Goal: Task Accomplishment & Management: Use online tool/utility

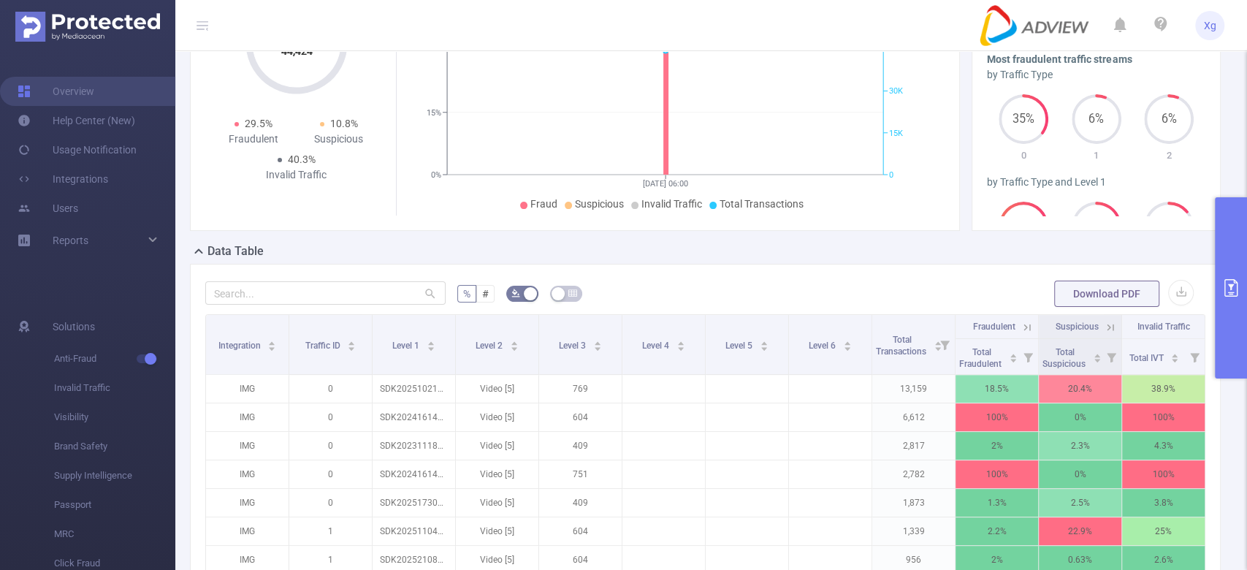
scroll to position [194, 0]
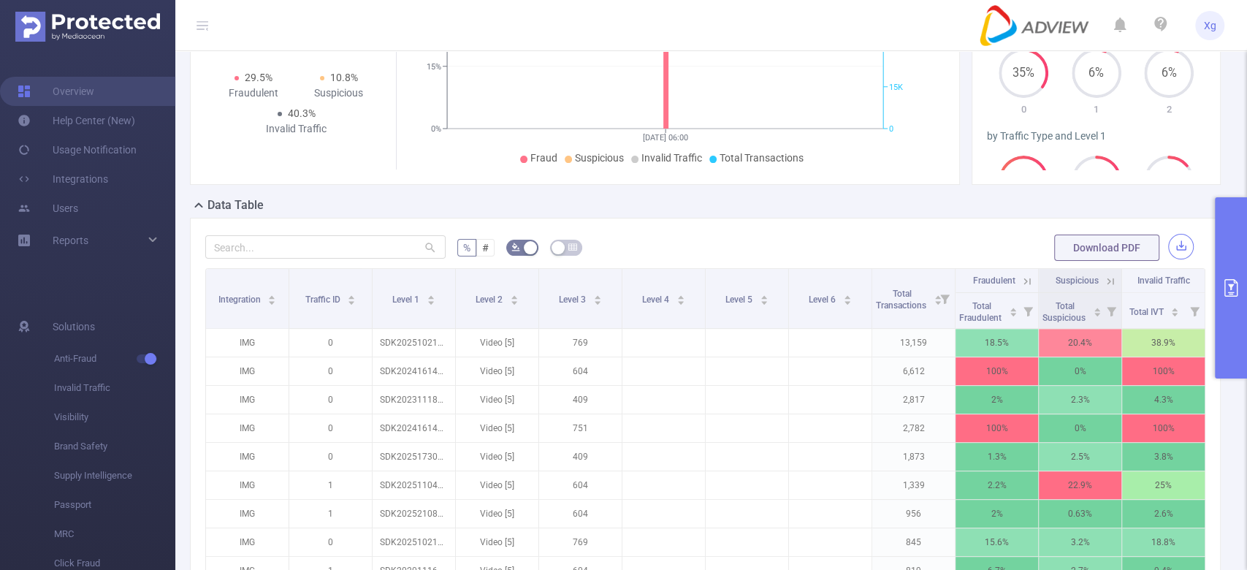
click at [1168, 244] on button "button" at bounding box center [1181, 247] width 26 height 26
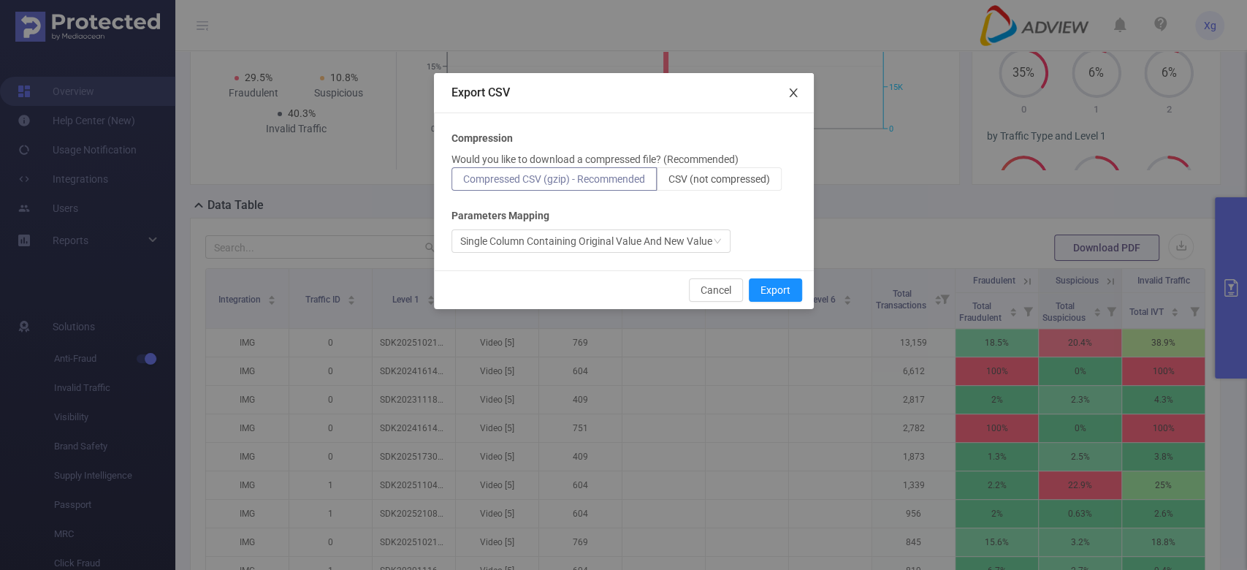
click at [793, 85] on span "Close" at bounding box center [793, 93] width 41 height 41
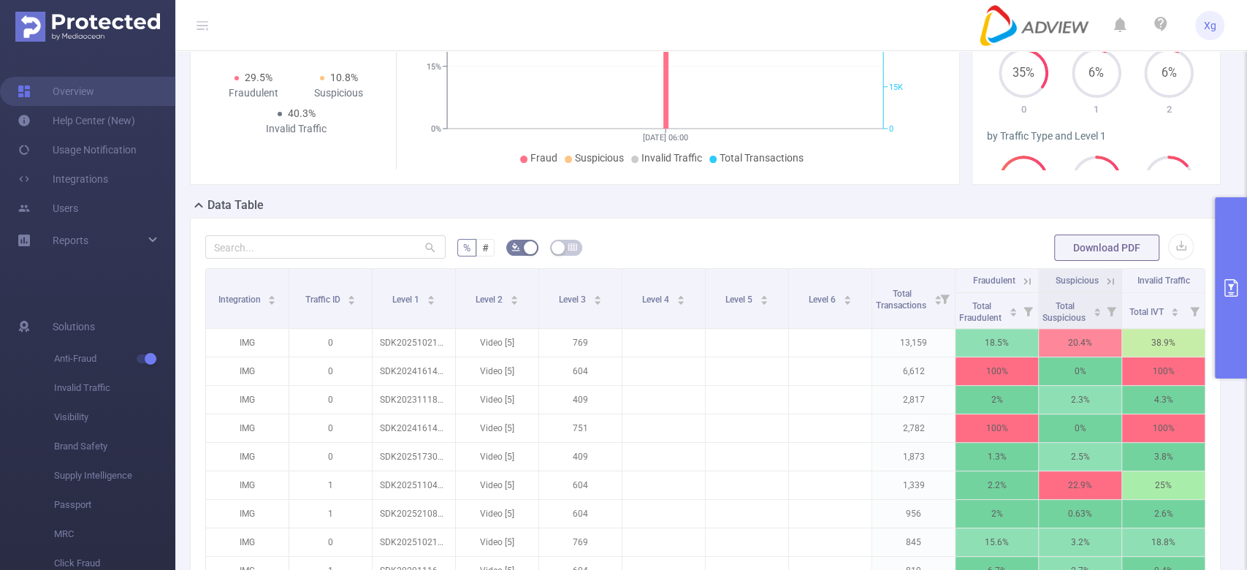
click at [1222, 248] on button "primary" at bounding box center [1231, 287] width 32 height 181
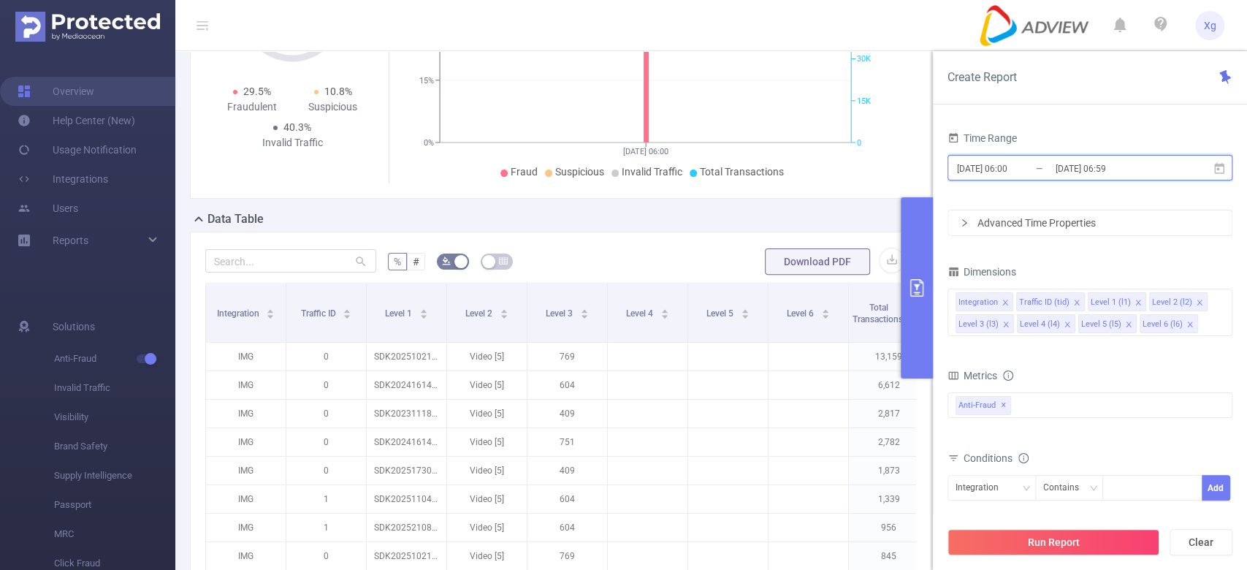
click at [995, 157] on span "[DATE] 06:00 _ [DATE] 06:59" at bounding box center [1090, 168] width 285 height 26
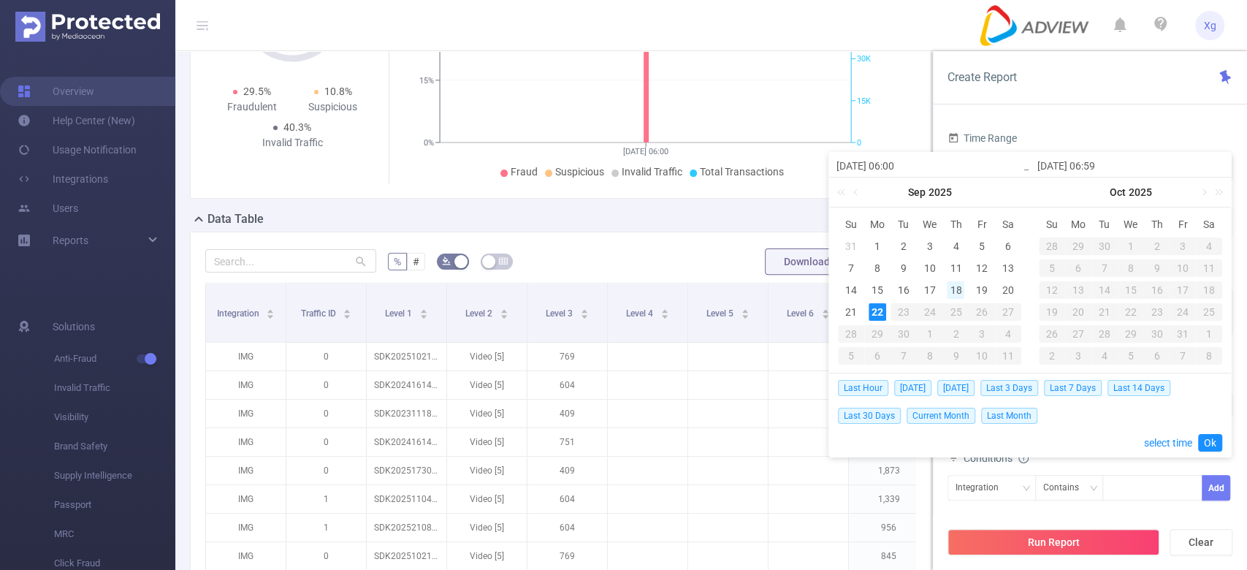
click at [950, 286] on div "18" at bounding box center [956, 290] width 18 height 18
click at [953, 291] on div "18" at bounding box center [956, 290] width 18 height 18
type input "[DATE] 06:00"
type input "[DATE] 06:59"
type input "[DATE] 06:00"
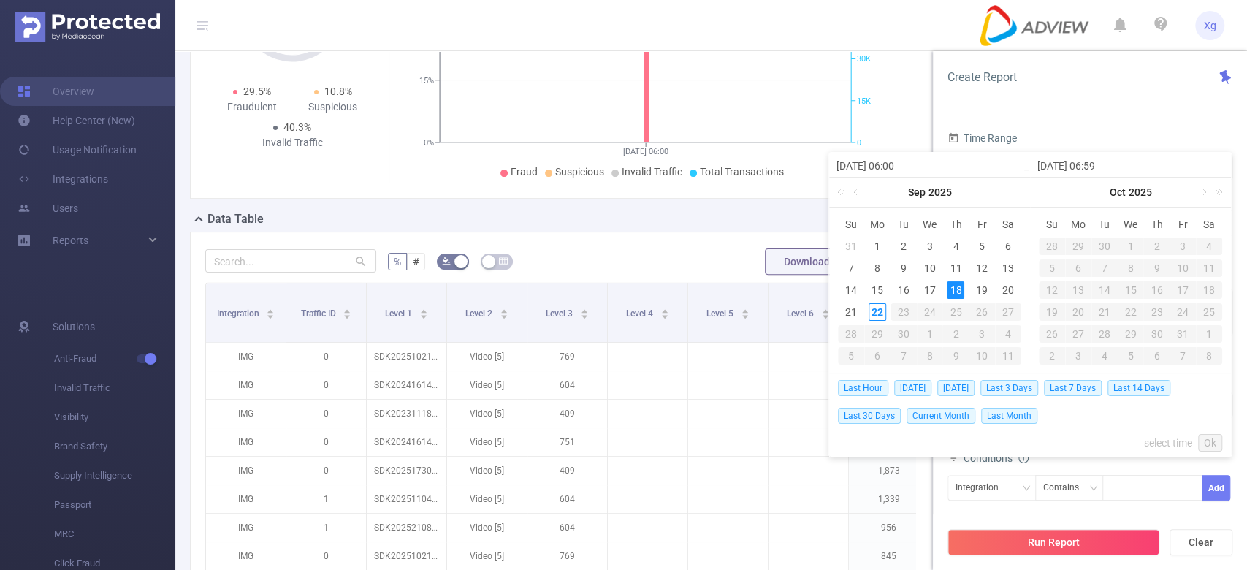
type input "[DATE] 06:59"
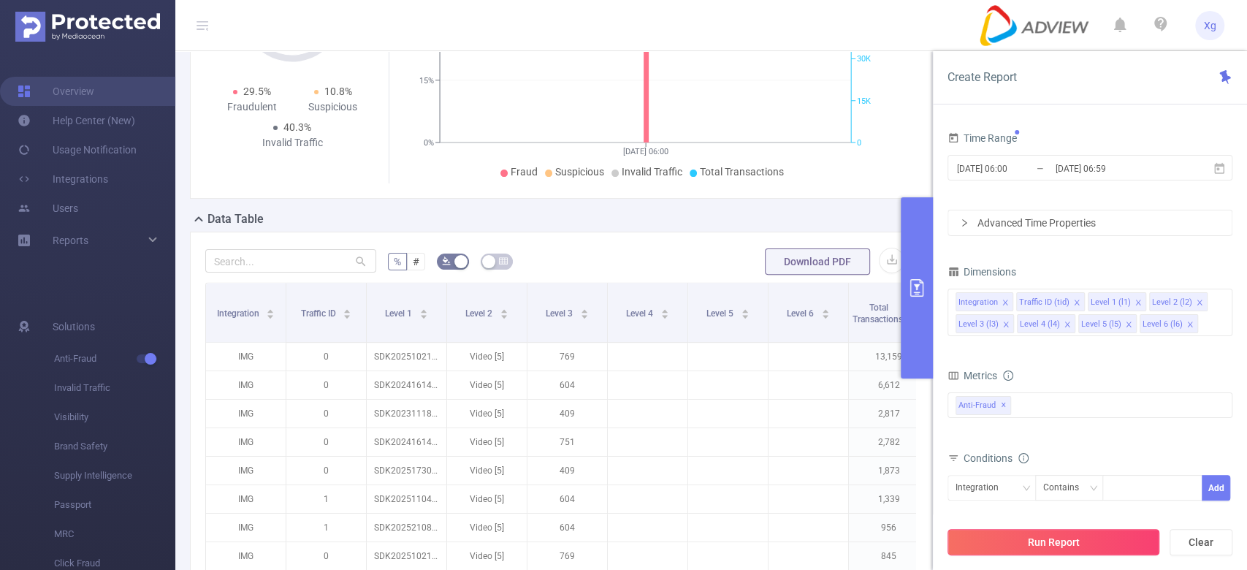
click at [1058, 541] on button "Run Report" at bounding box center [1054, 542] width 212 height 26
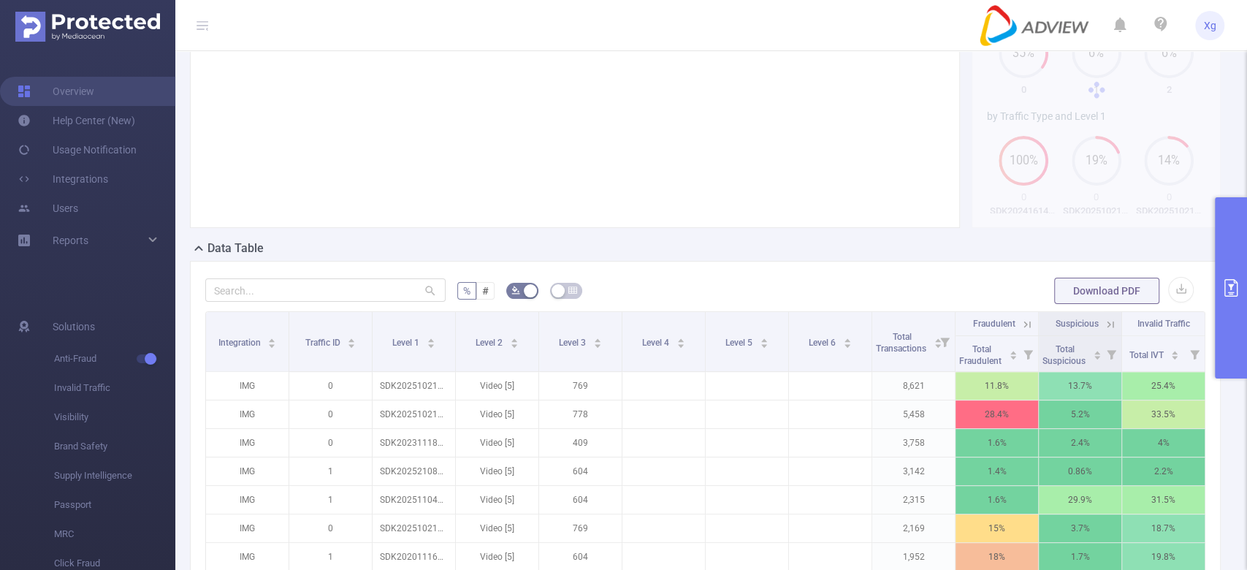
click at [1228, 273] on button "primary" at bounding box center [1231, 287] width 32 height 181
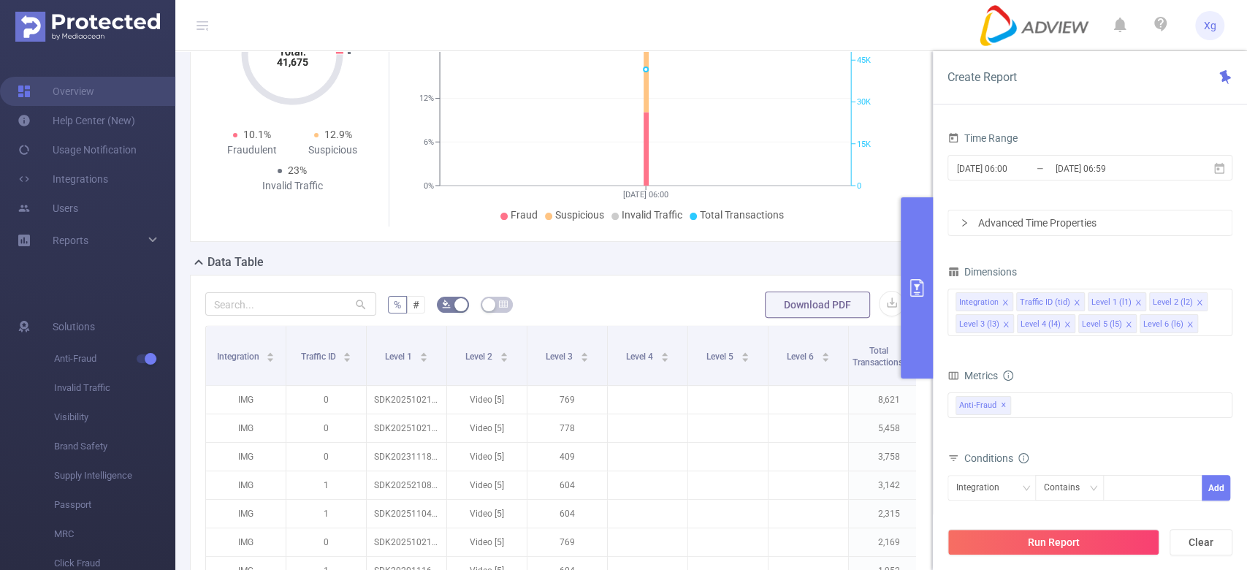
click at [812, 226] on icon "[DATE] 06:00 0% 6% 12% 23% 0 15K 30K 45K 60K" at bounding box center [645, 121] width 506 height 212
click at [1132, 170] on input "[DATE] 06:59" at bounding box center [1113, 169] width 118 height 20
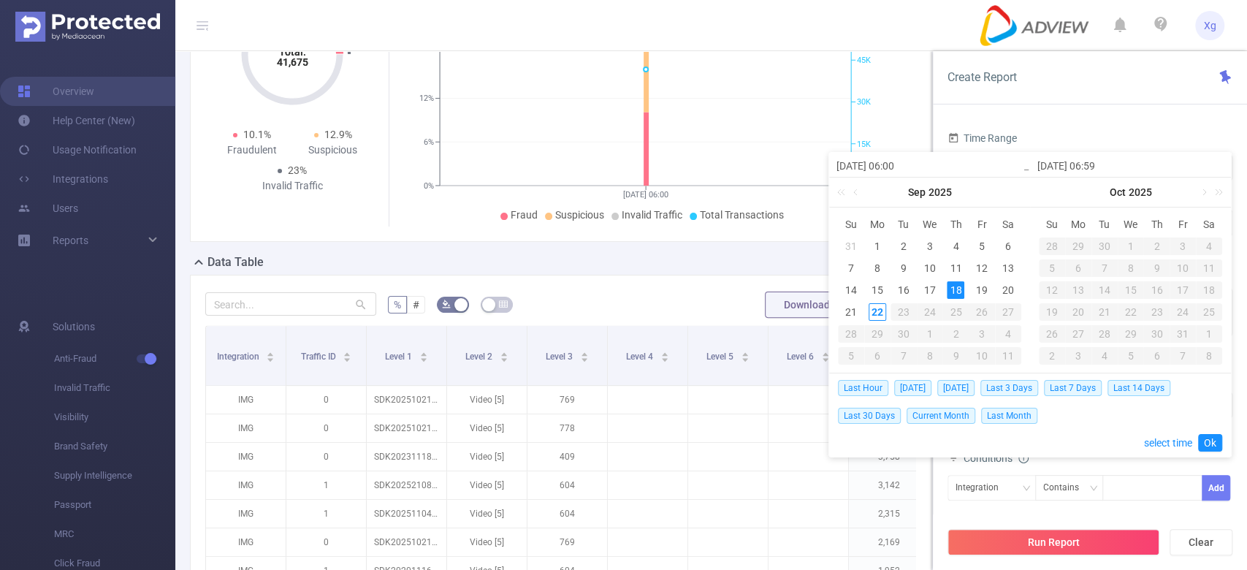
click at [955, 292] on div "18" at bounding box center [956, 290] width 18 height 18
click at [954, 290] on div "18" at bounding box center [956, 290] width 18 height 18
click at [896, 163] on input "[DATE] 06:00" at bounding box center [930, 166] width 186 height 18
click at [900, 160] on input "[DATE] 06:00" at bounding box center [930, 166] width 186 height 18
type input "[DATE] 00:00"
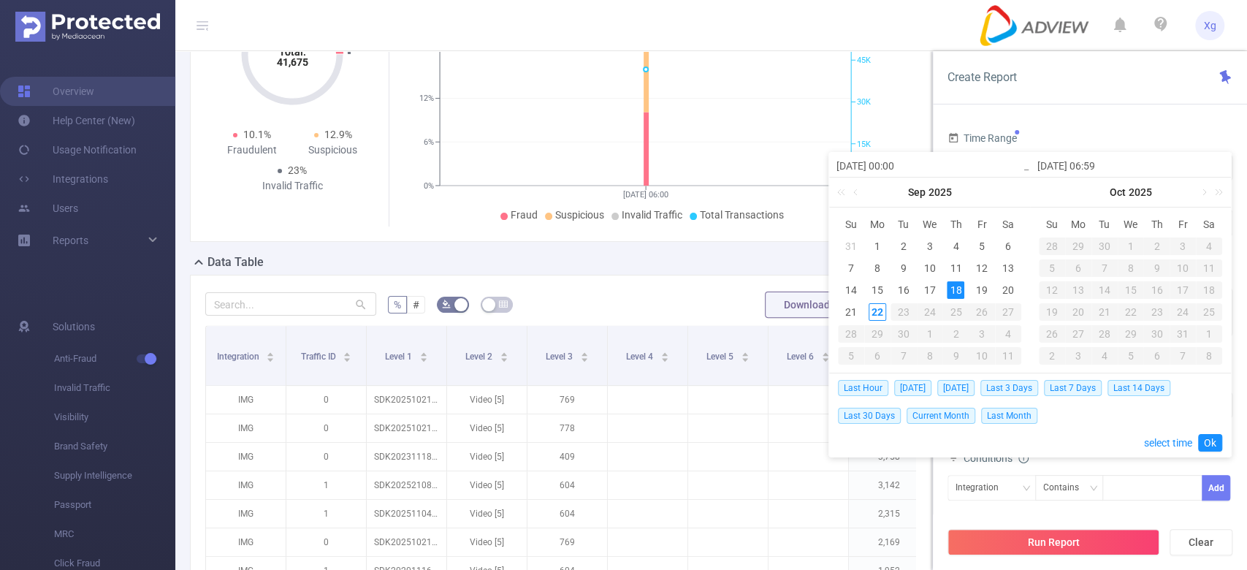
type input "[DATE] 00:00"
click at [1100, 167] on input "[DATE] 06:59" at bounding box center [1130, 166] width 186 height 18
type input "[DATE] 2:59"
type input "[DATE] 23:59"
click at [1136, 159] on input "[DATE] 23:59" at bounding box center [1130, 166] width 186 height 18
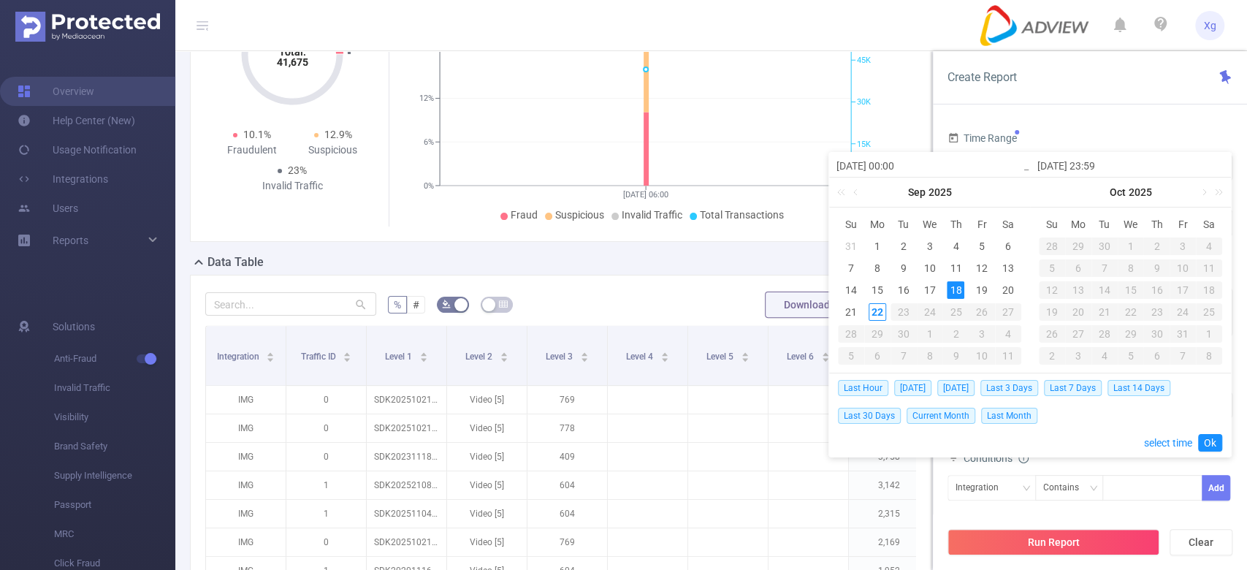
type input "[DATE] 23:59"
click at [1204, 441] on link "Ok" at bounding box center [1210, 443] width 24 height 18
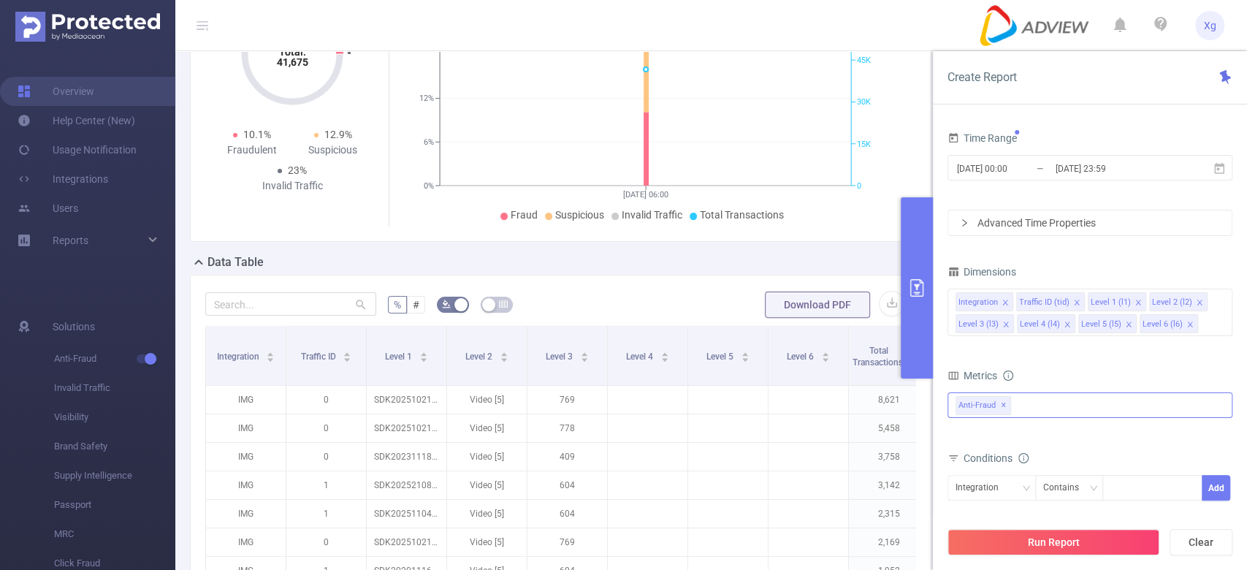
click at [1054, 398] on div "Anti-Fraud ✕" at bounding box center [1090, 405] width 285 height 26
click at [966, 438] on span at bounding box center [972, 437] width 12 height 12
click at [1028, 359] on form "Dimensions Integration Traffic ID (tid) Level 1 (l1) Level 2 (l2) Level 3 (l3) …" at bounding box center [1090, 435] width 285 height 347
click at [1058, 546] on button "Run Report" at bounding box center [1054, 542] width 212 height 26
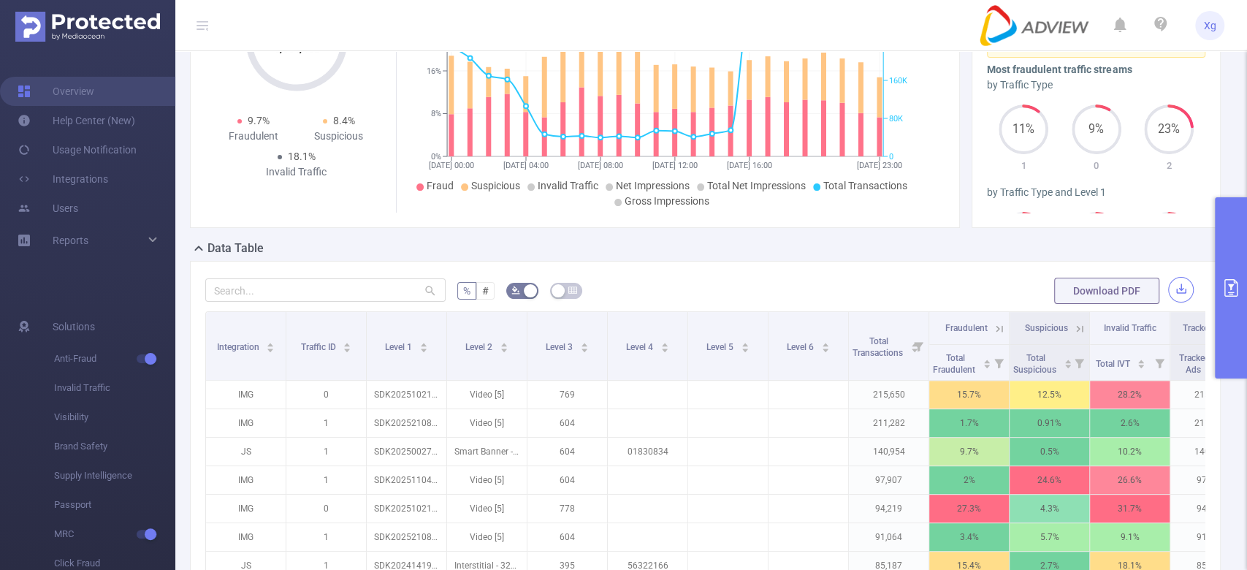
click at [1168, 291] on button "button" at bounding box center [1181, 290] width 26 height 26
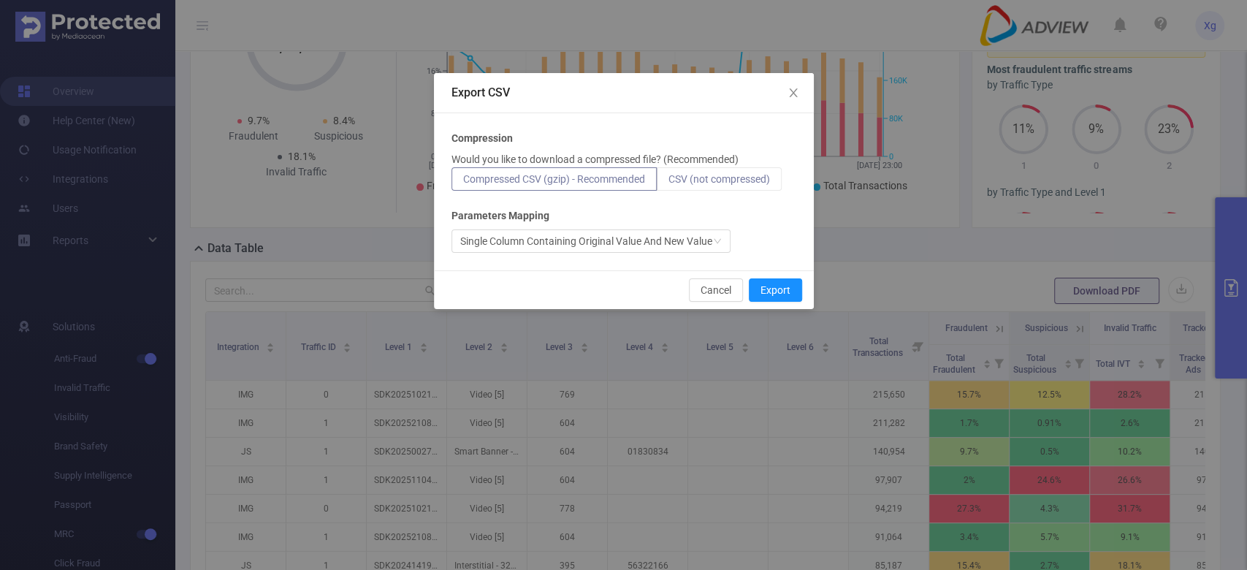
click at [740, 183] on span "CSV (not compressed)" at bounding box center [719, 179] width 102 height 12
click at [668, 183] on input "CSV (not compressed)" at bounding box center [668, 183] width 0 height 0
click at [776, 289] on button "Export" at bounding box center [775, 289] width 53 height 23
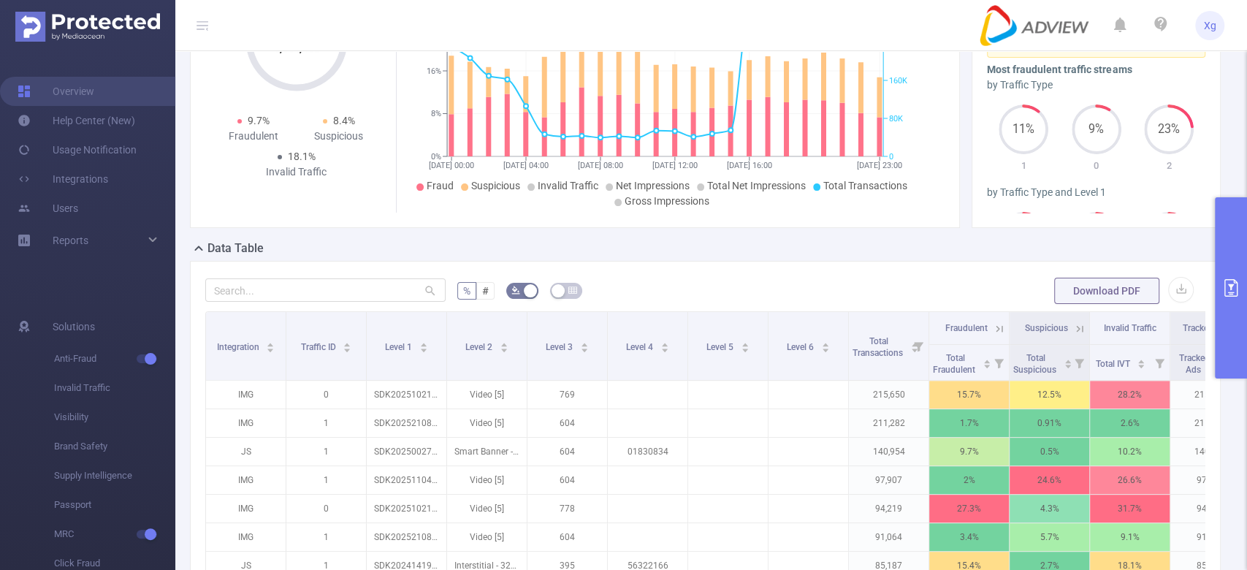
click at [1232, 272] on button "primary" at bounding box center [1231, 287] width 32 height 181
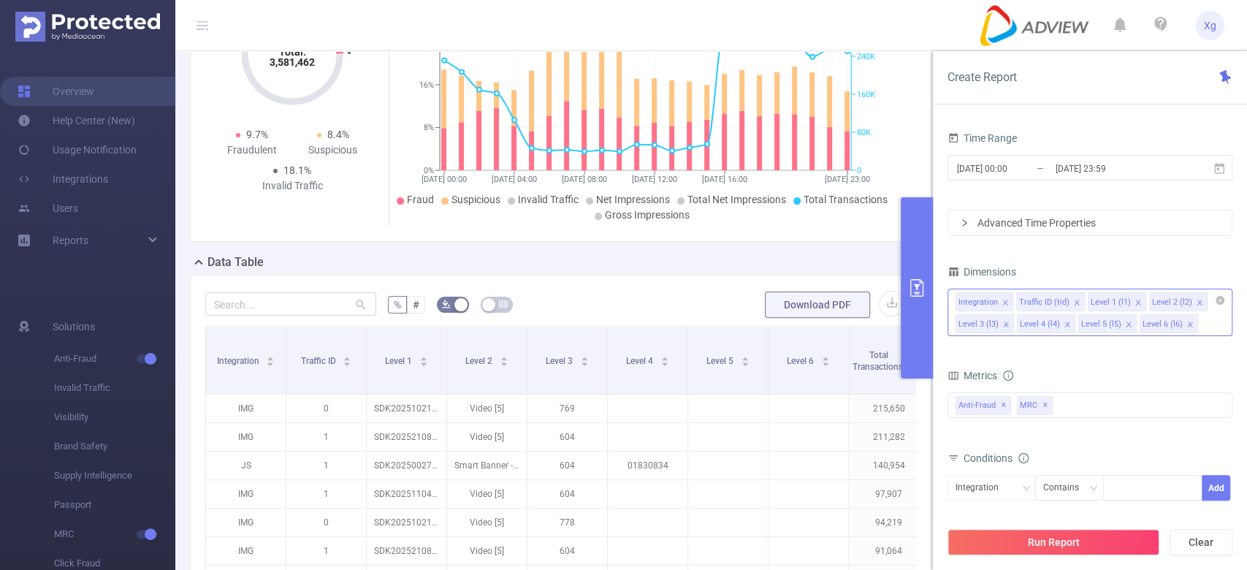
click at [1002, 305] on icon "icon: close" at bounding box center [1005, 302] width 7 height 7
click at [1013, 301] on icon "icon: close" at bounding box center [1016, 302] width 7 height 7
click at [1187, 302] on icon "icon: close" at bounding box center [1189, 302] width 5 height 5
click at [1044, 404] on span "✕" at bounding box center [1046, 406] width 6 height 18
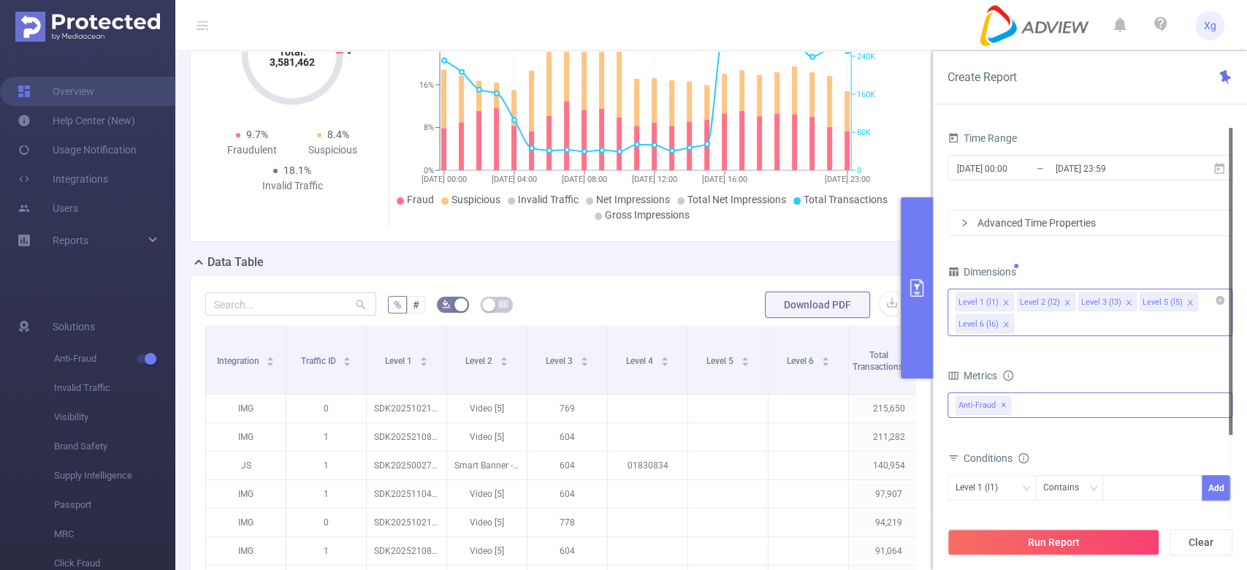
click at [1048, 236] on div "Time Range [DATE] 00:00 _ [DATE] 23:59 Advanced Time Properties Dimensions Leve…" at bounding box center [1090, 368] width 285 height 481
click at [1048, 224] on div "Advanced Time Properties" at bounding box center [1089, 222] width 283 height 25
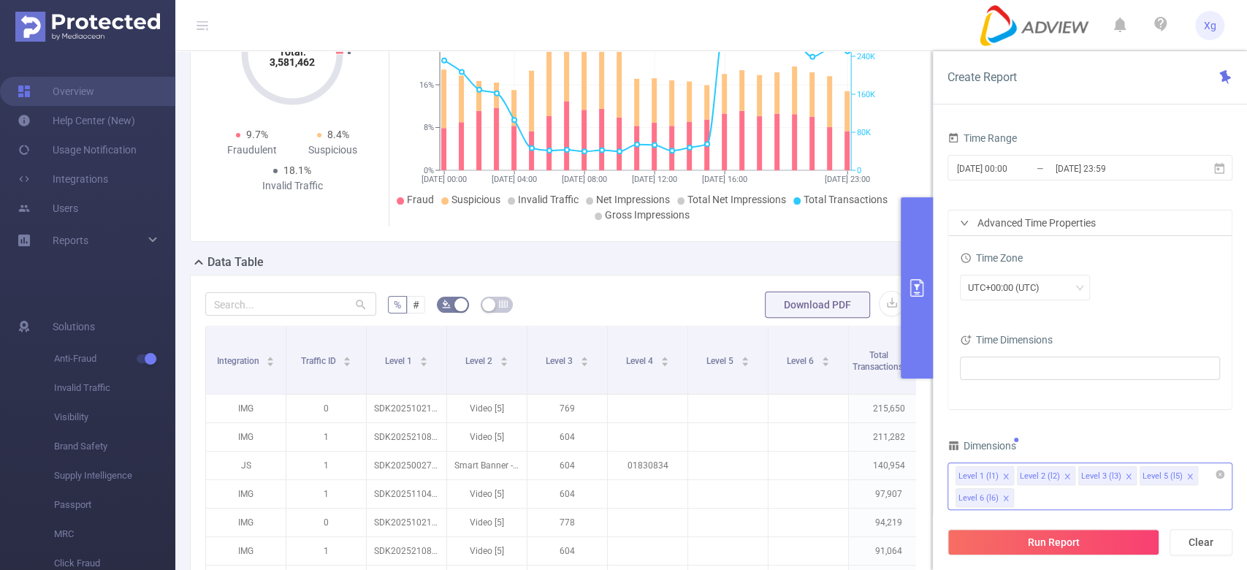
click at [1048, 224] on div "Advanced Time Properties" at bounding box center [1089, 222] width 283 height 25
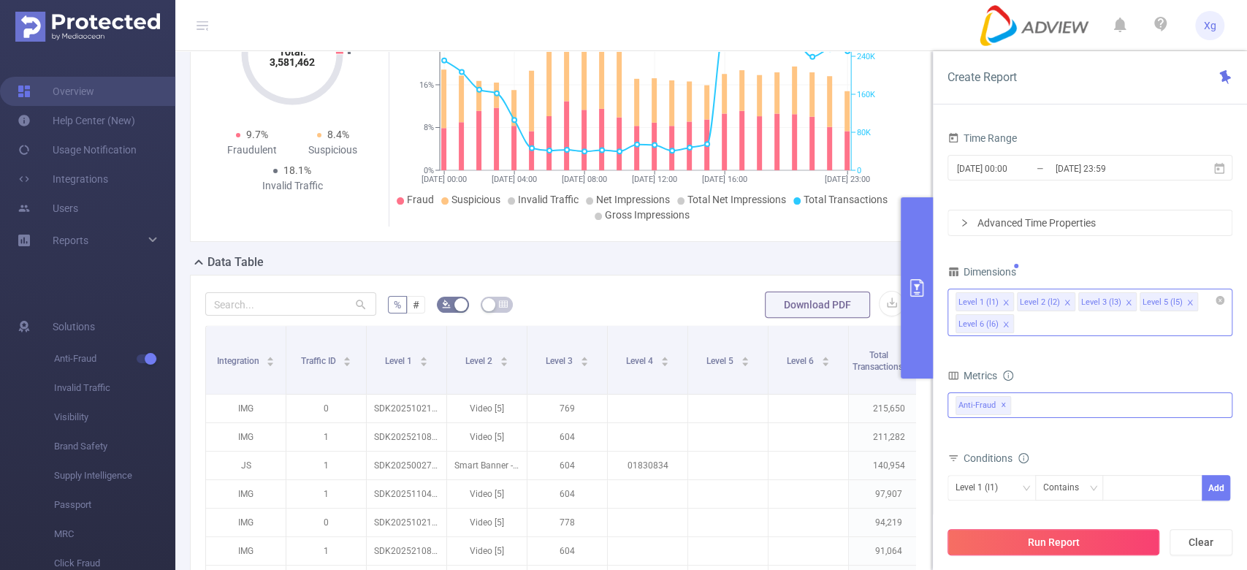
click at [1103, 537] on button "Run Report" at bounding box center [1054, 542] width 212 height 26
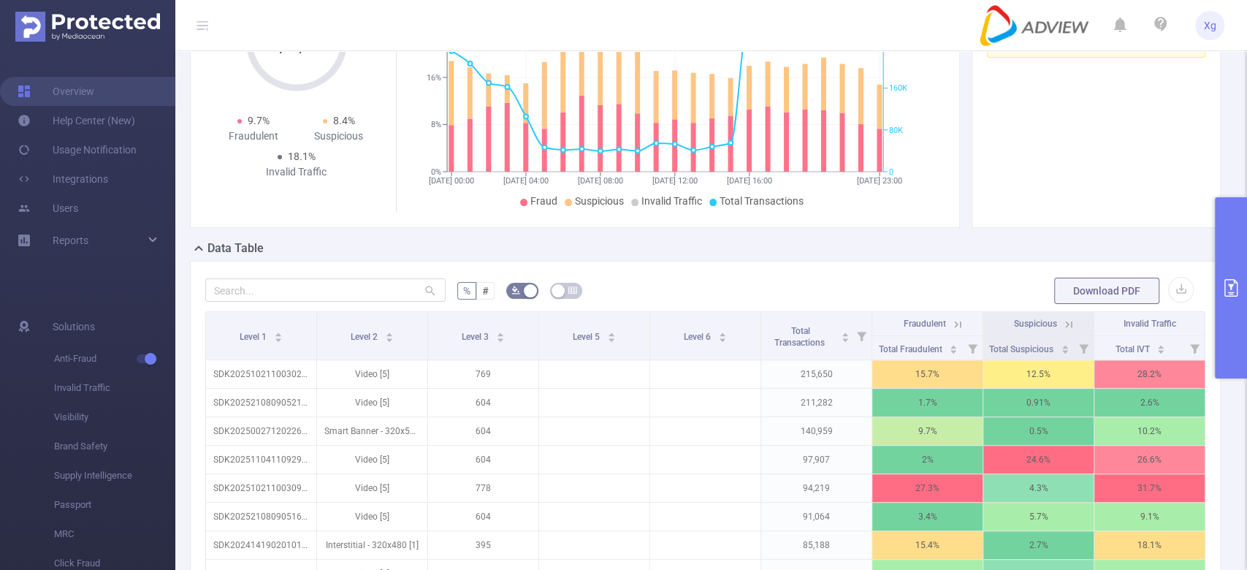
click at [1235, 224] on button "primary" at bounding box center [1231, 287] width 32 height 181
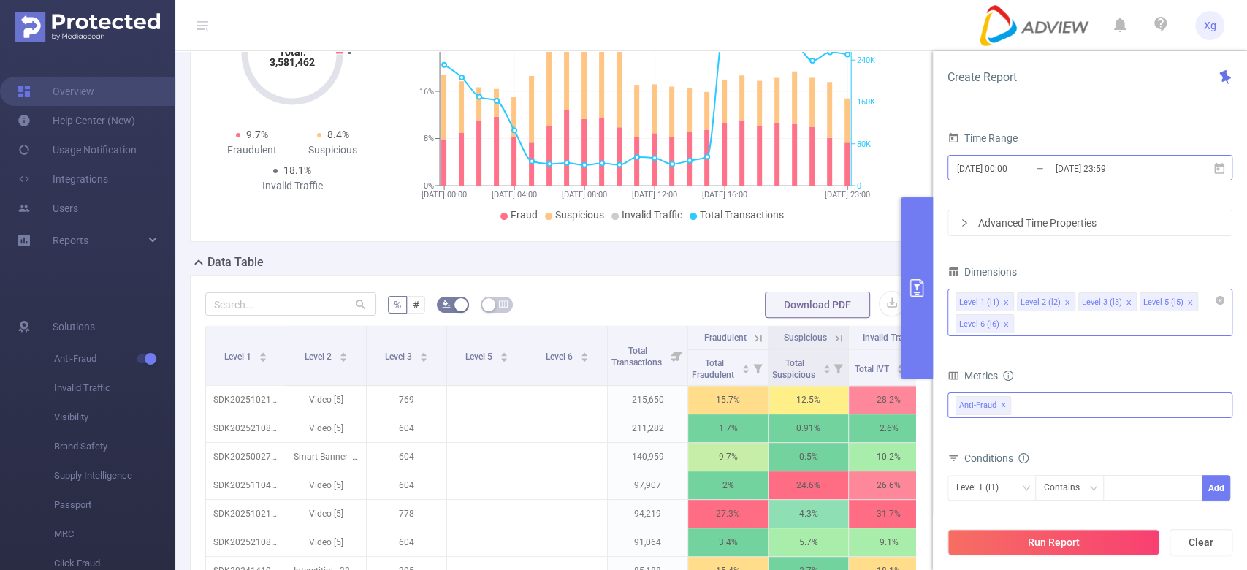
click at [1026, 164] on input "[DATE] 00:00" at bounding box center [1015, 169] width 118 height 20
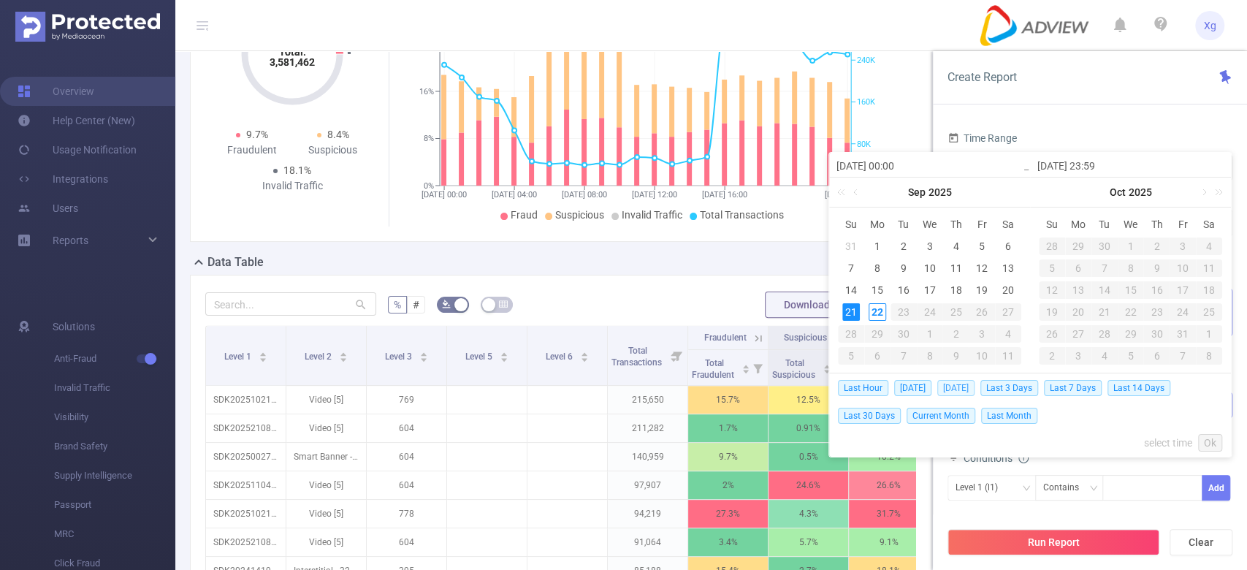
click at [970, 389] on span "[DATE]" at bounding box center [955, 388] width 37 height 16
type input "[DATE] 00:00"
type input "[DATE] 23:59"
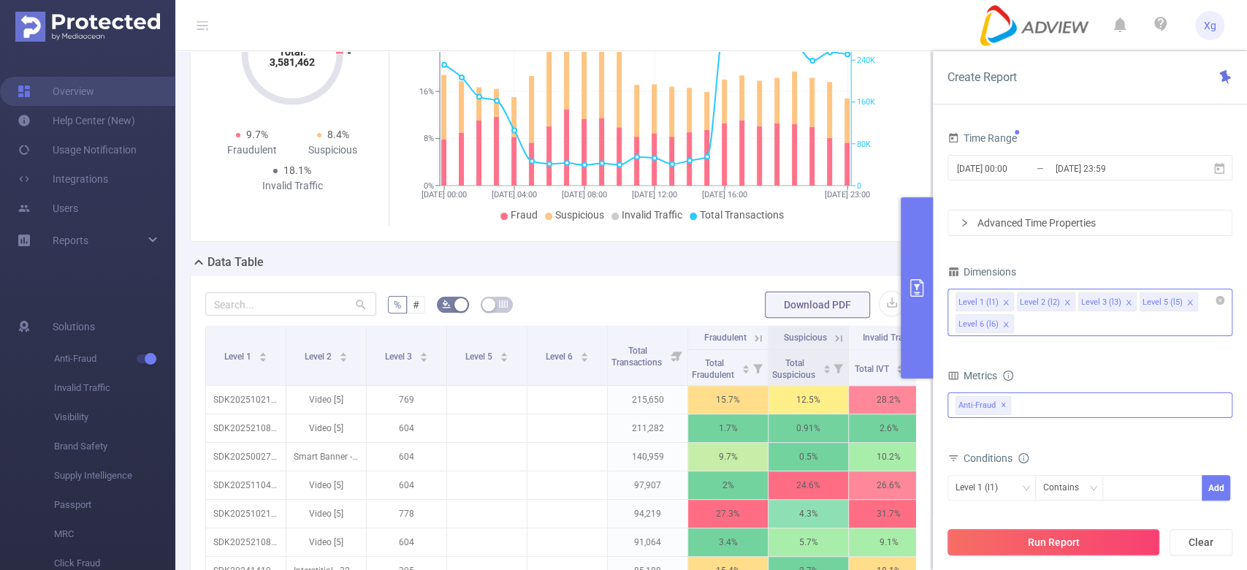
click at [1072, 542] on button "Run Report" at bounding box center [1054, 542] width 212 height 26
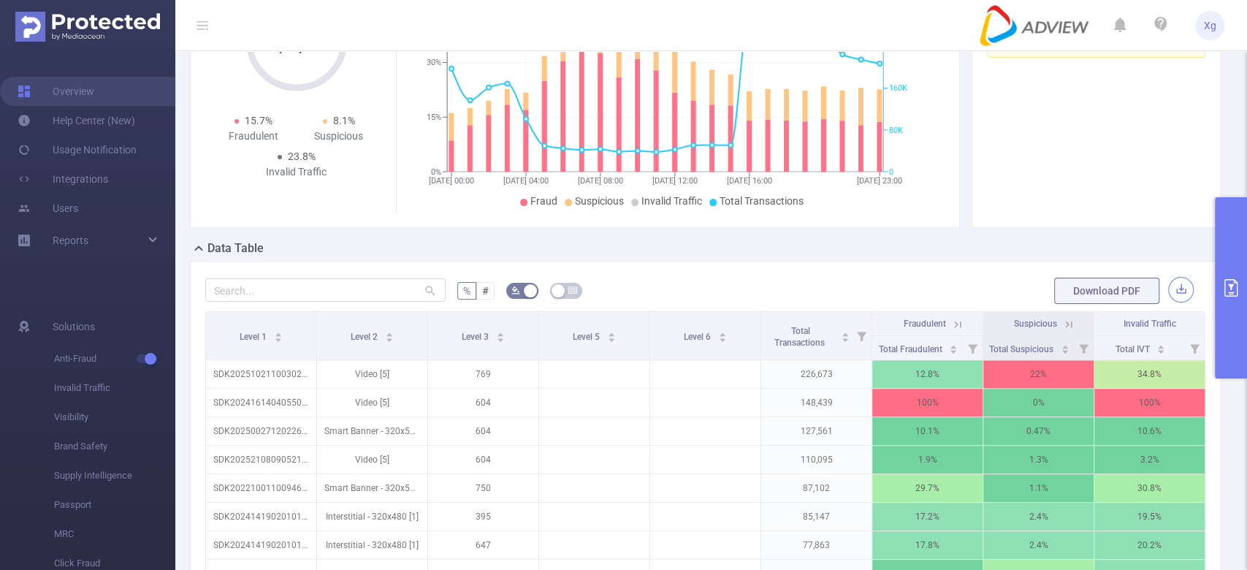
click at [1172, 279] on button "button" at bounding box center [1181, 290] width 26 height 26
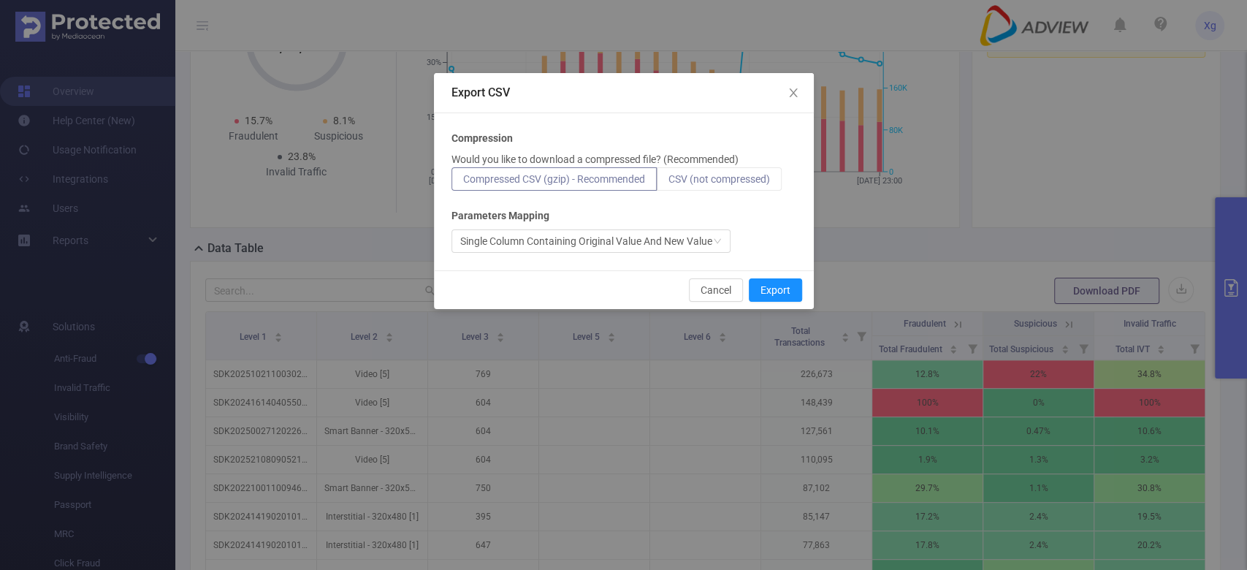
click at [726, 183] on span "CSV (not compressed)" at bounding box center [719, 179] width 102 height 12
click at [668, 183] on input "CSV (not compressed)" at bounding box center [668, 183] width 0 height 0
click at [771, 289] on button "Export" at bounding box center [775, 289] width 53 height 23
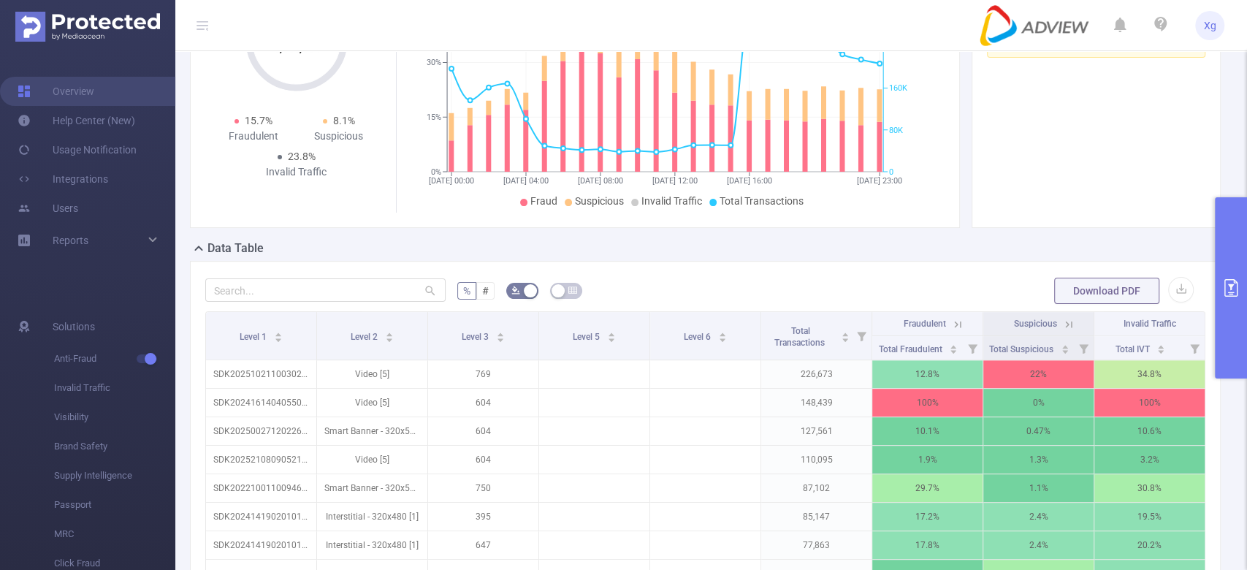
click at [1243, 270] on button "primary" at bounding box center [1231, 287] width 32 height 181
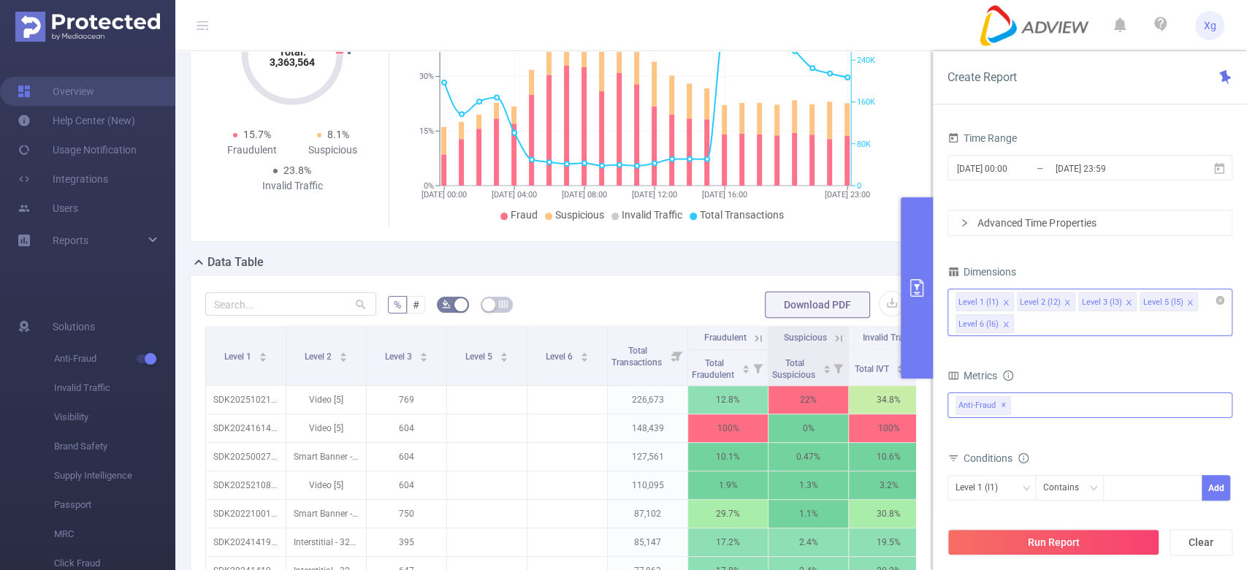
drag, startPoint x: 1064, startPoint y: 303, endPoint x: 1067, endPoint y: 318, distance: 14.9
click at [1064, 303] on icon "icon: close" at bounding box center [1067, 302] width 7 height 7
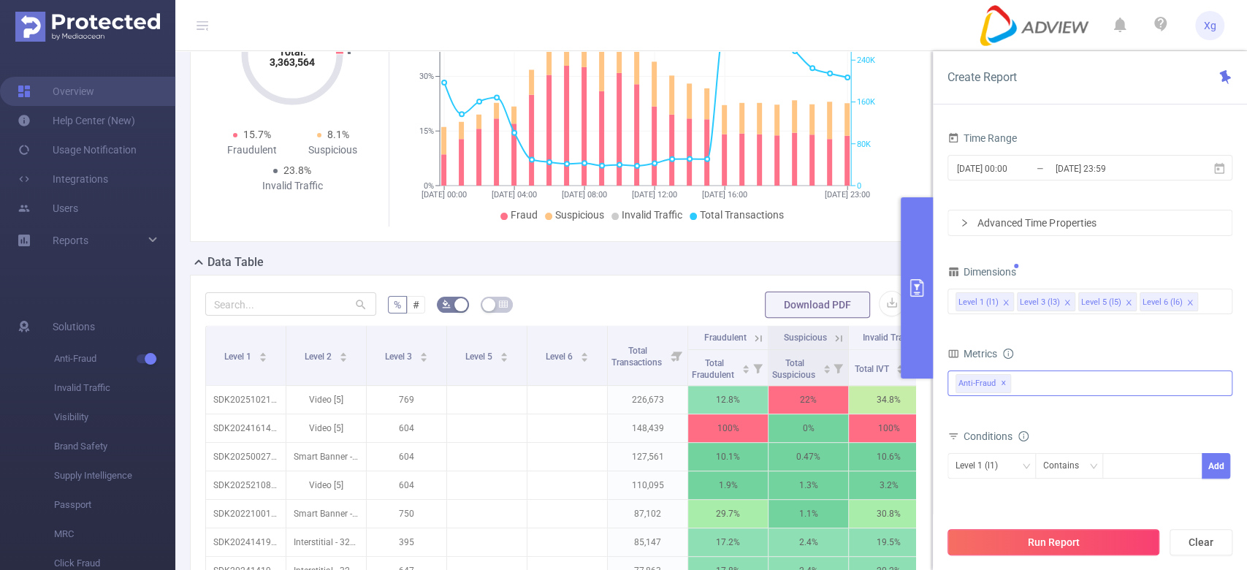
click at [1075, 539] on button "Run Report" at bounding box center [1054, 542] width 212 height 26
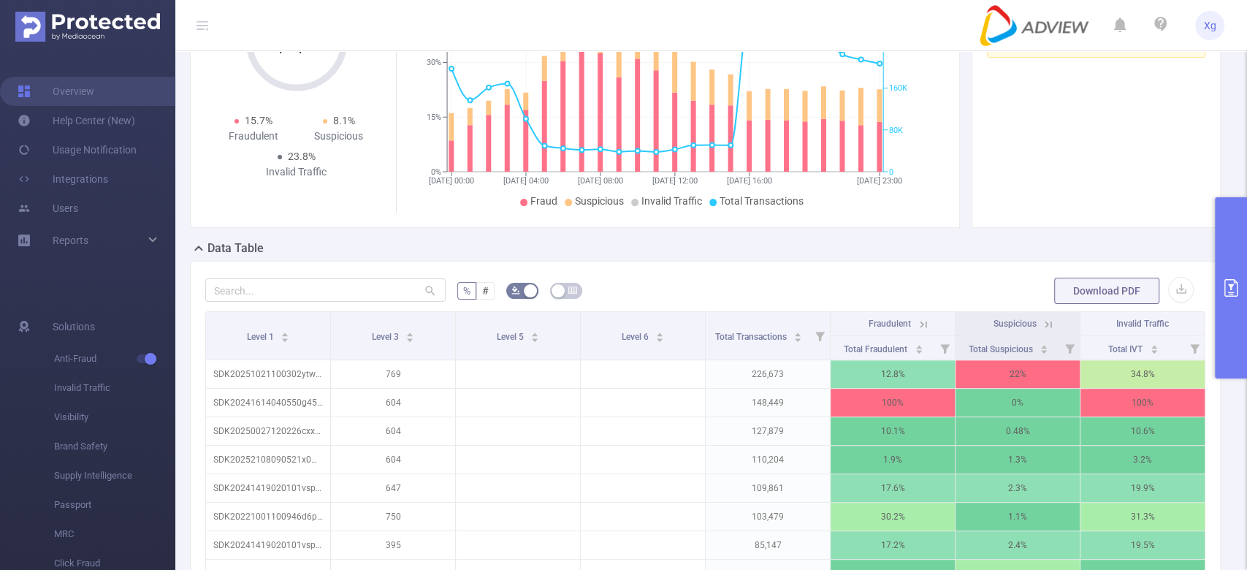
click at [1178, 283] on div "Download PDF" at bounding box center [1124, 290] width 140 height 29
click at [1173, 286] on button "button" at bounding box center [1181, 290] width 26 height 26
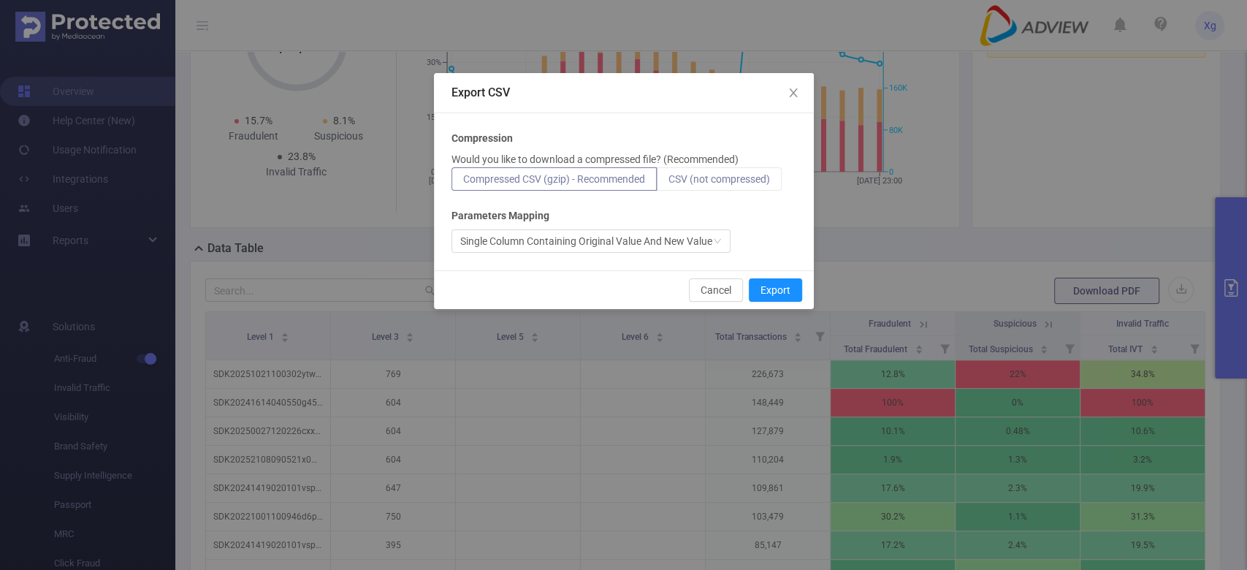
click at [693, 180] on span "CSV (not compressed)" at bounding box center [719, 179] width 102 height 12
click at [668, 183] on input "CSV (not compressed)" at bounding box center [668, 183] width 0 height 0
click at [777, 281] on button "Export" at bounding box center [775, 289] width 53 height 23
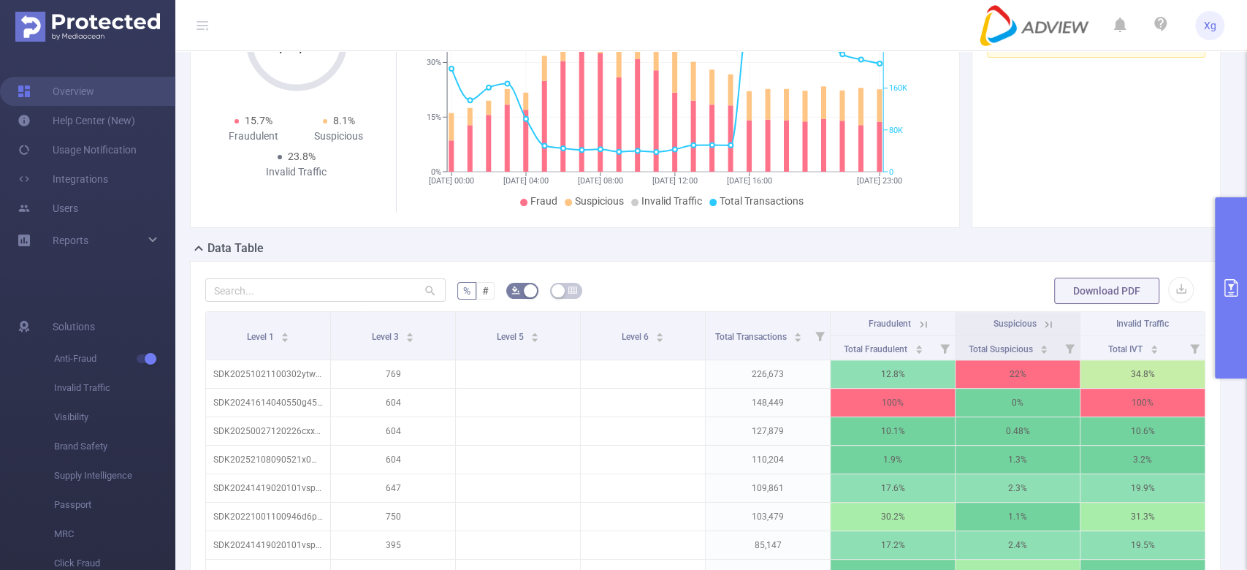
click at [1239, 295] on button "primary" at bounding box center [1231, 287] width 32 height 181
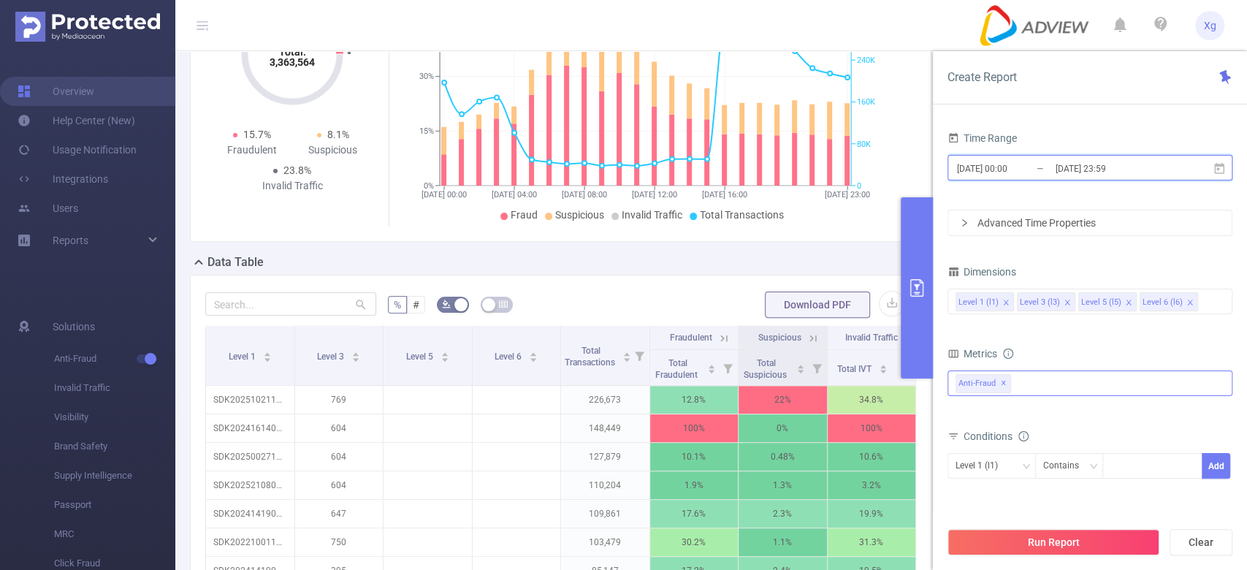
click at [1222, 172] on icon at bounding box center [1219, 168] width 13 height 13
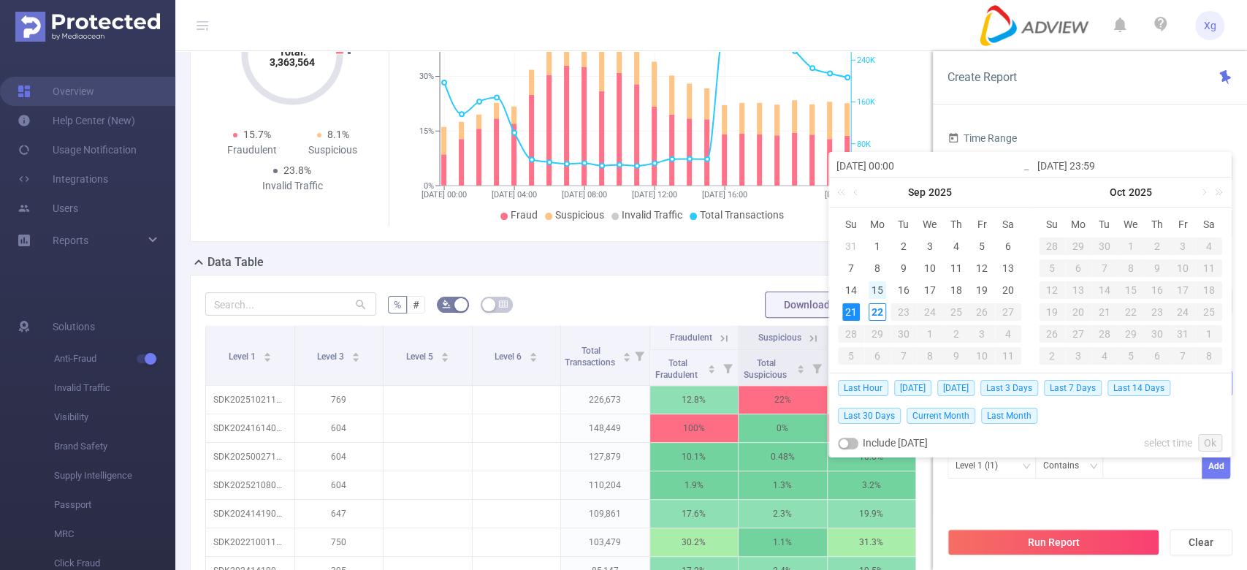
click at [876, 286] on div "15" at bounding box center [878, 290] width 18 height 18
drag, startPoint x: 876, startPoint y: 289, endPoint x: 865, endPoint y: 302, distance: 17.1
click at [876, 289] on div "15" at bounding box center [878, 290] width 18 height 18
type input "[DATE] 00:00"
type input "[DATE] 23:59"
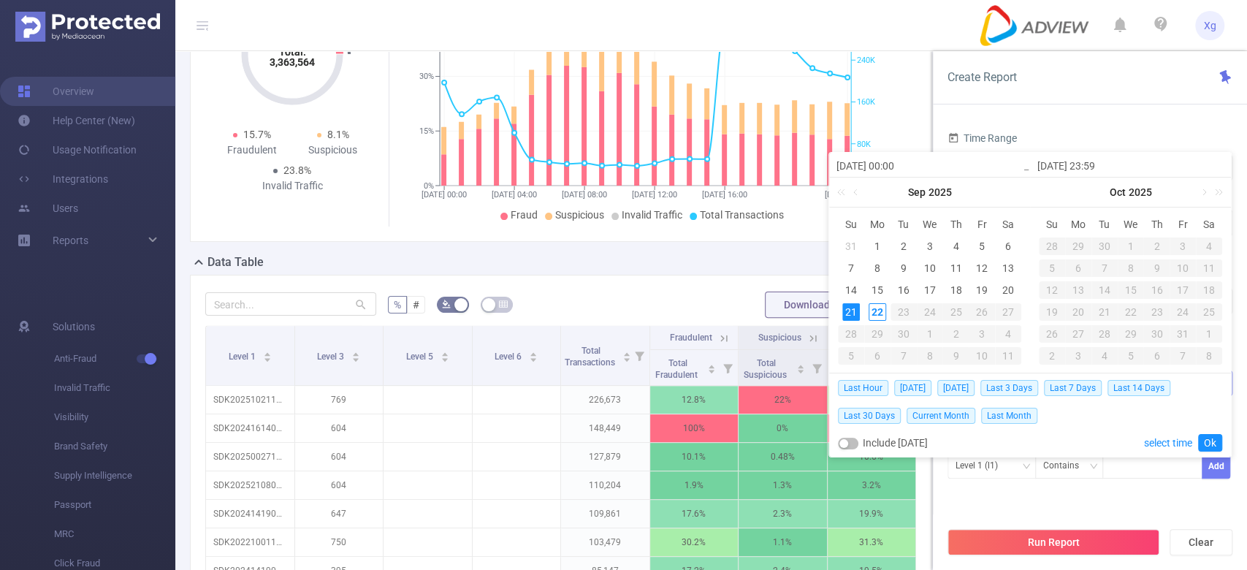
type input "[DATE] 00:00"
type input "[DATE] 23:59"
click at [847, 315] on div "21" at bounding box center [851, 312] width 18 height 18
click at [882, 285] on div "15" at bounding box center [878, 290] width 18 height 18
type input "[DATE] 23:59"
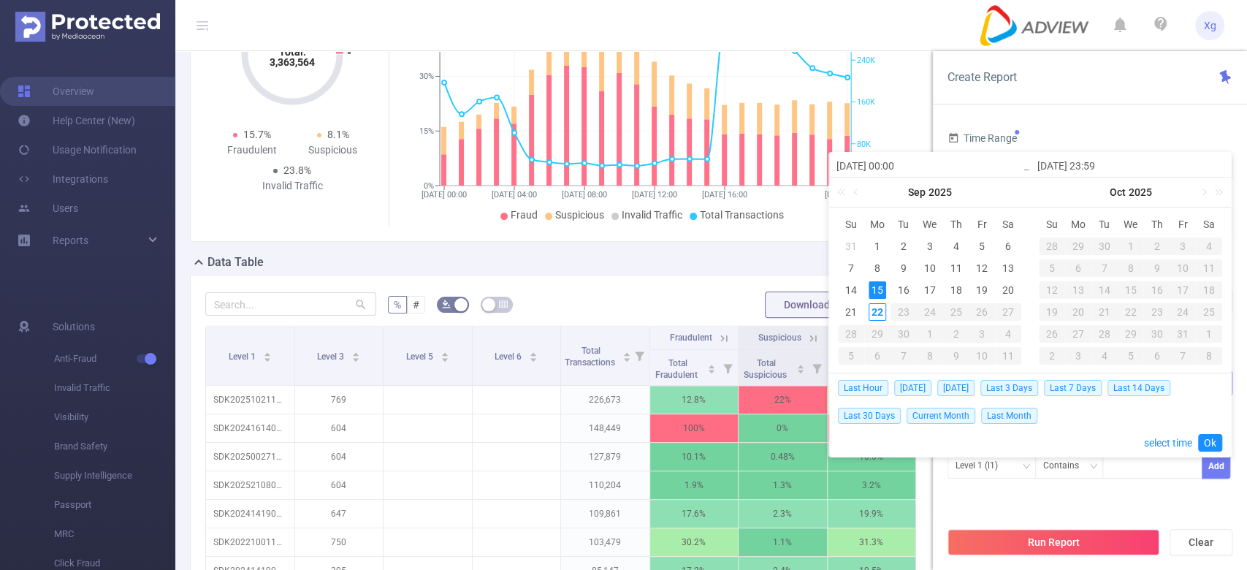
type input "[DATE] 23:59"
click at [1207, 441] on link "Ok" at bounding box center [1210, 443] width 24 height 18
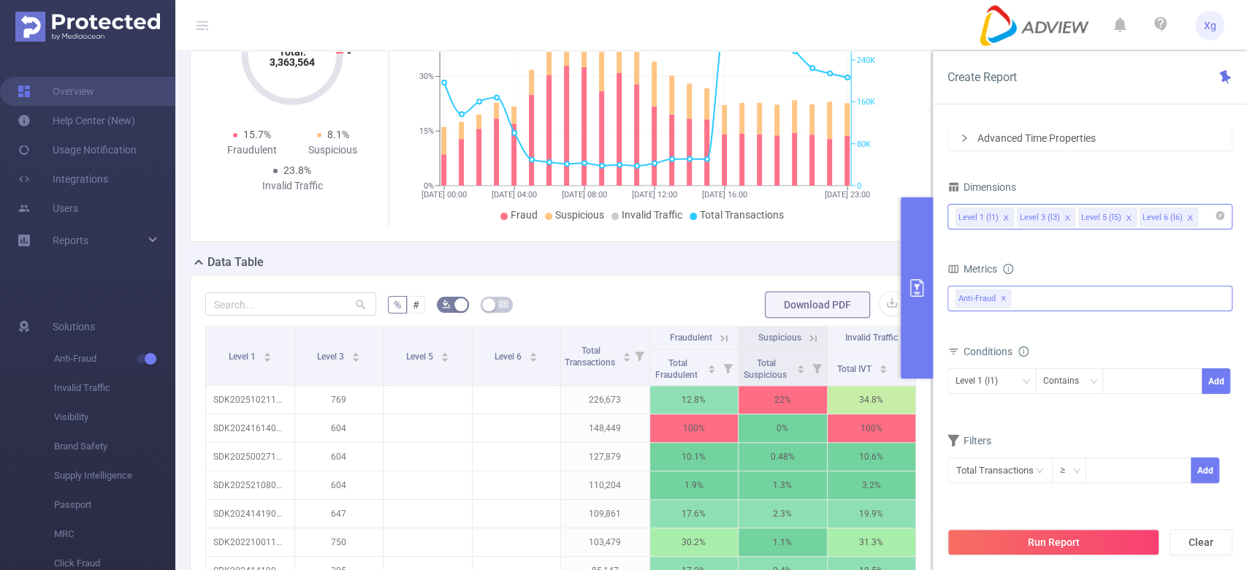
click at [1125, 219] on icon "icon: close" at bounding box center [1128, 217] width 7 height 7
click at [1128, 219] on icon "icon: close" at bounding box center [1128, 217] width 7 height 7
click at [1023, 544] on button "Run Report" at bounding box center [1054, 542] width 212 height 26
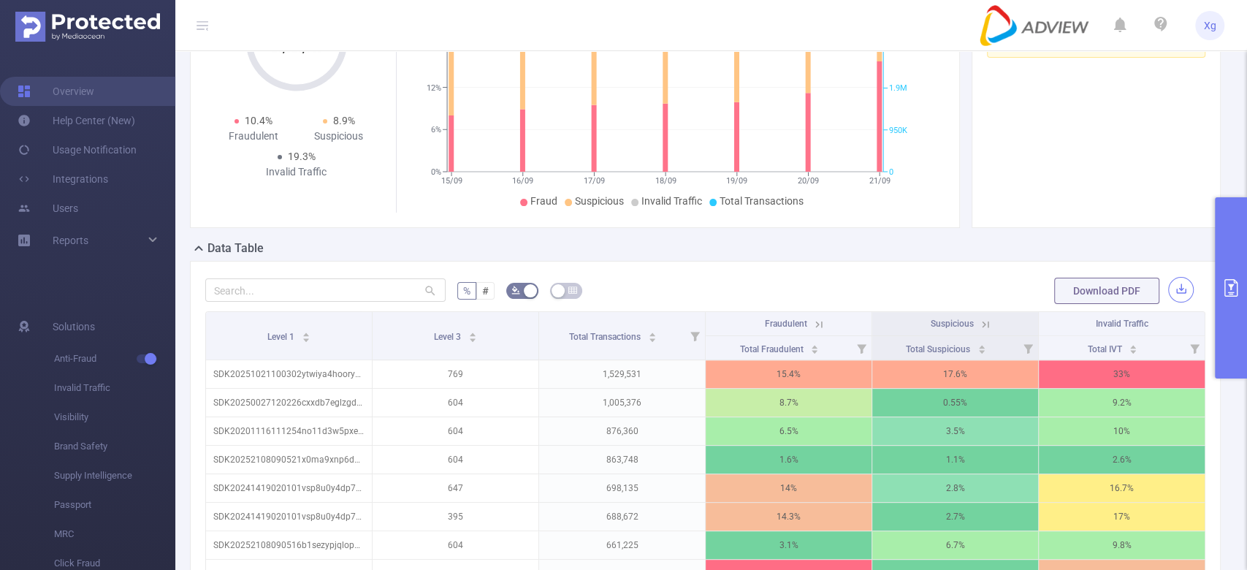
click at [1170, 289] on button "button" at bounding box center [1181, 290] width 26 height 26
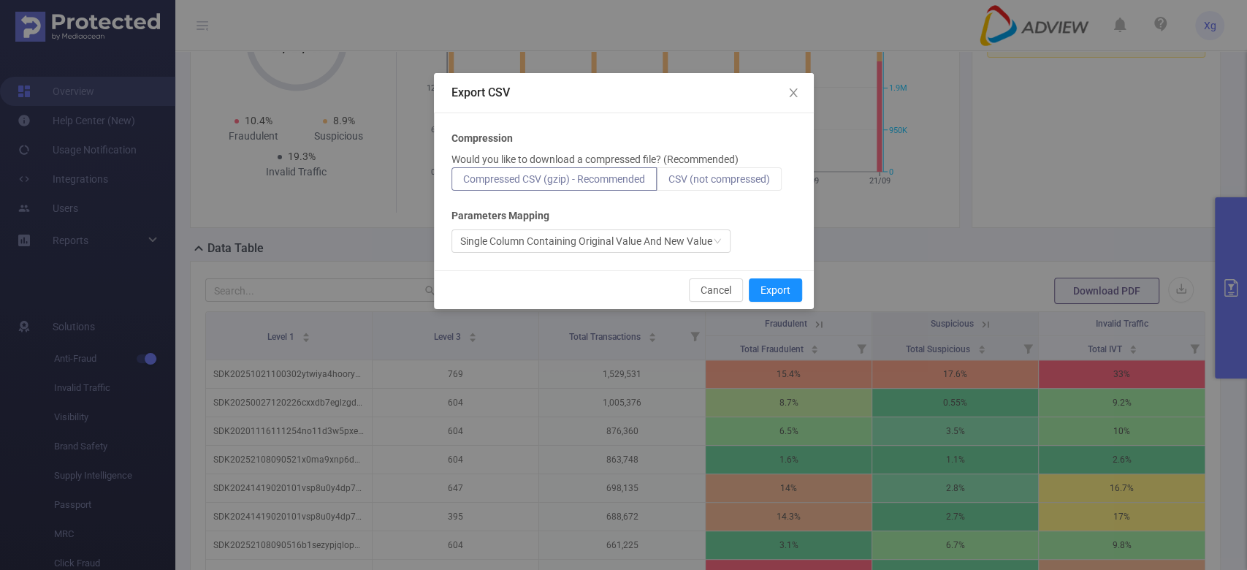
click at [725, 178] on span "CSV (not compressed)" at bounding box center [719, 179] width 102 height 12
click at [668, 183] on input "CSV (not compressed)" at bounding box center [668, 183] width 0 height 0
click at [777, 291] on button "Export" at bounding box center [775, 289] width 53 height 23
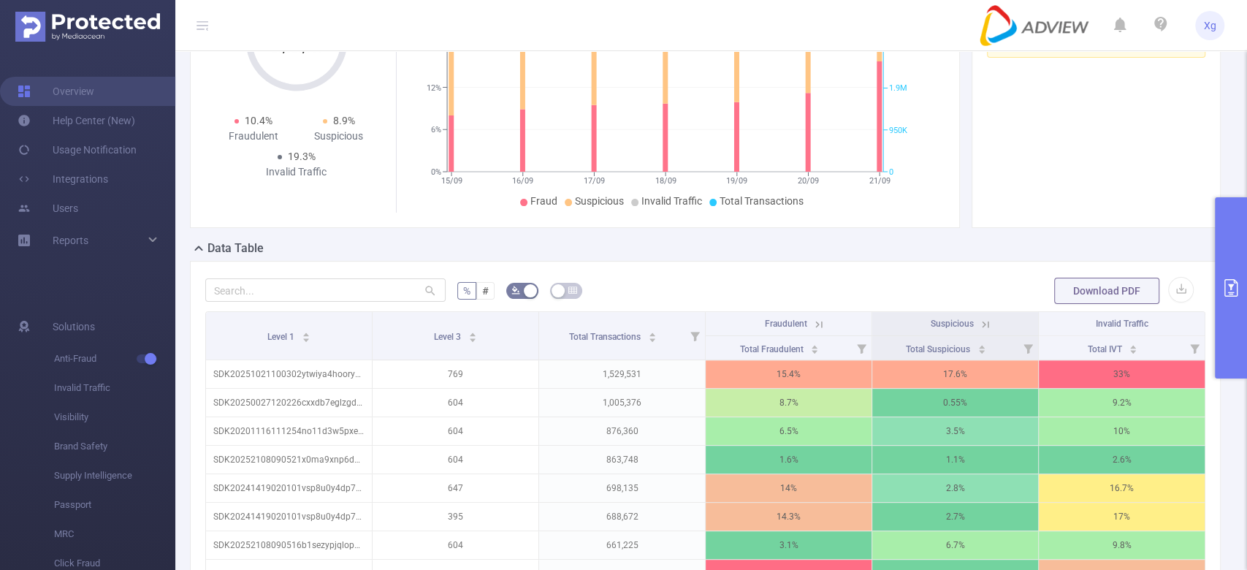
click at [1241, 290] on button "primary" at bounding box center [1231, 287] width 32 height 181
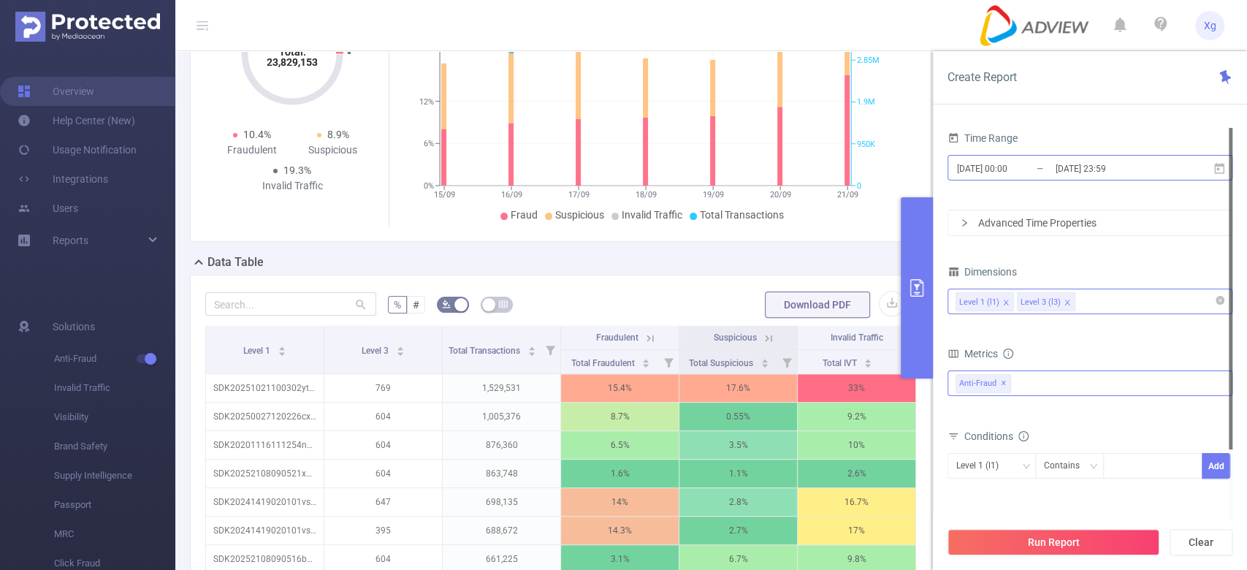
click at [981, 161] on input "[DATE] 00:00" at bounding box center [1015, 169] width 118 height 20
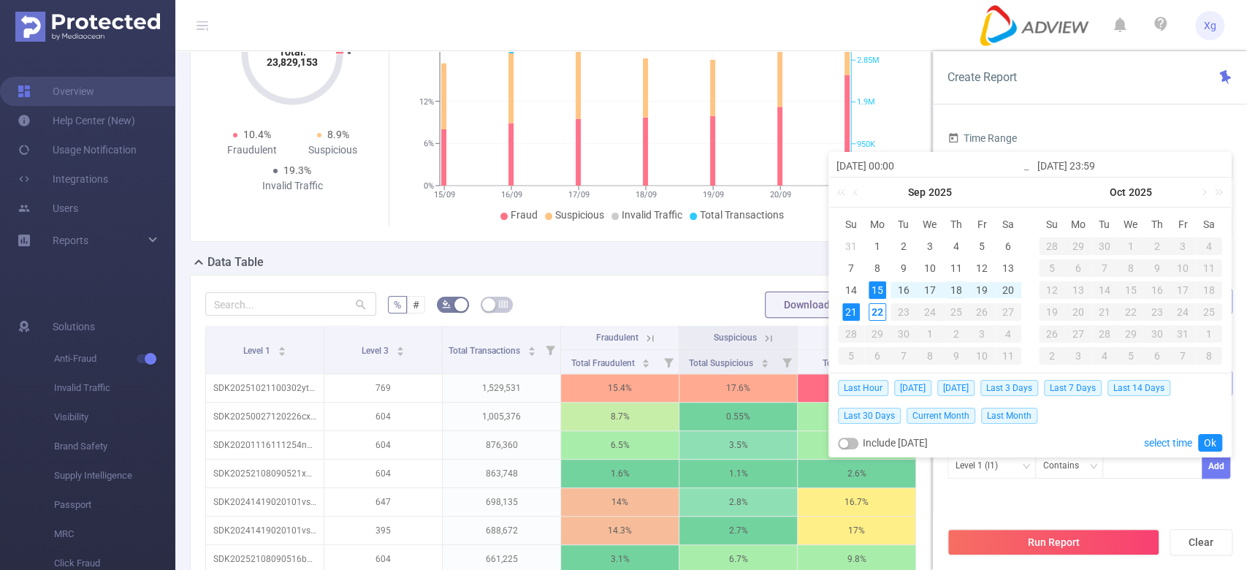
click at [953, 283] on div "18" at bounding box center [956, 290] width 18 height 18
type input "[DATE] 00:00"
type input "[DATE] 23:59"
type input "[DATE] 00:00"
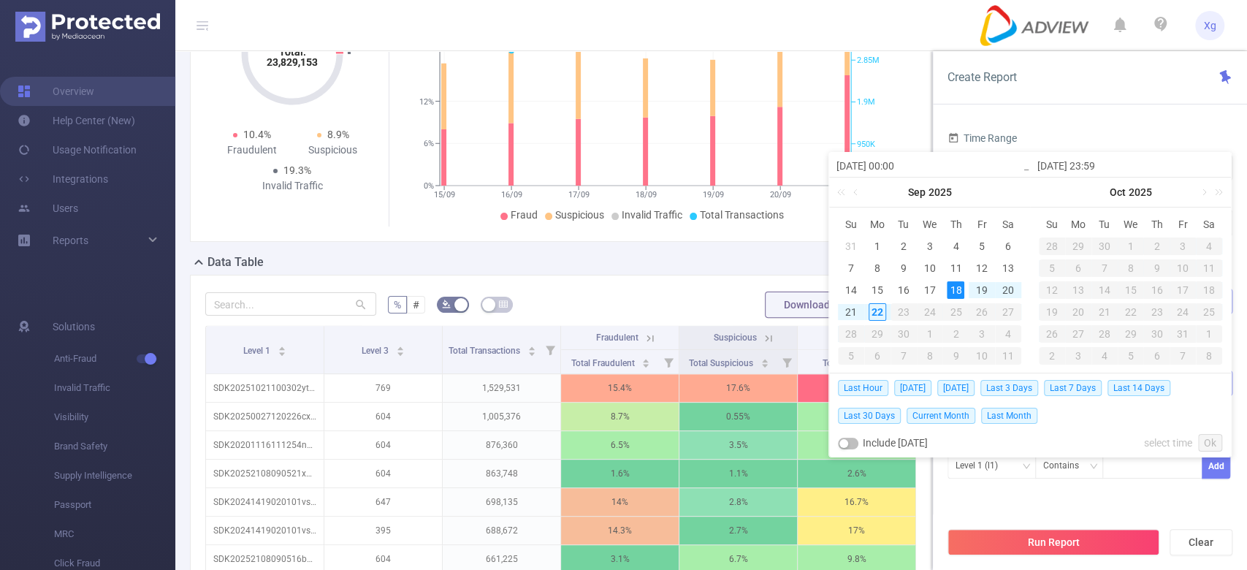
type input "[DATE] 23:59"
click at [1201, 438] on link "Ok" at bounding box center [1210, 443] width 24 height 18
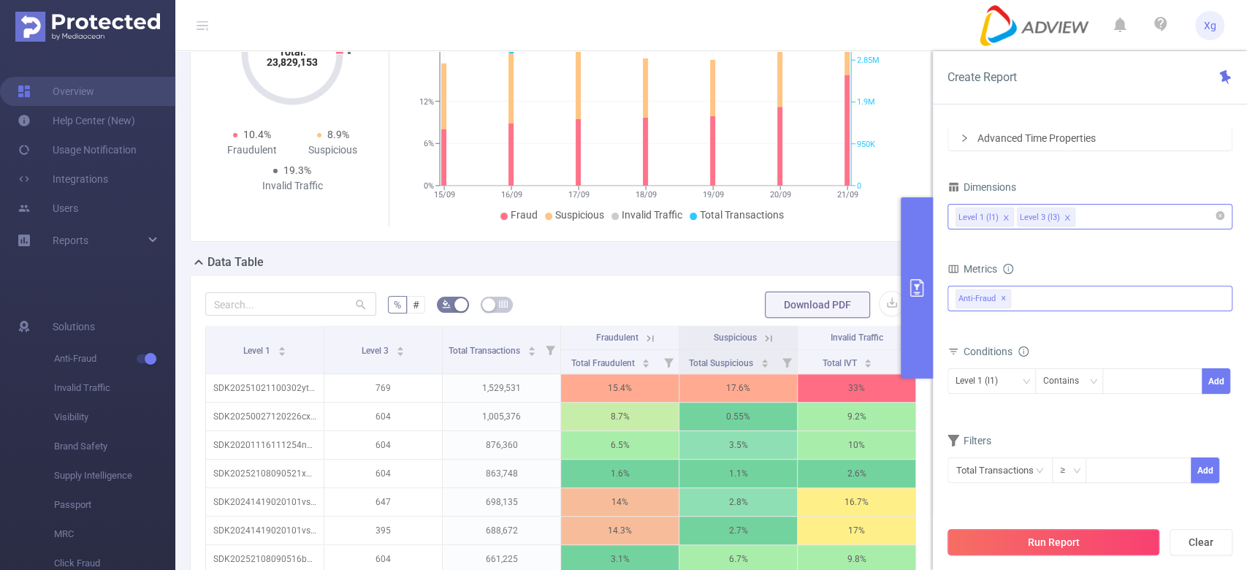
click at [1072, 539] on button "Run Report" at bounding box center [1054, 542] width 212 height 26
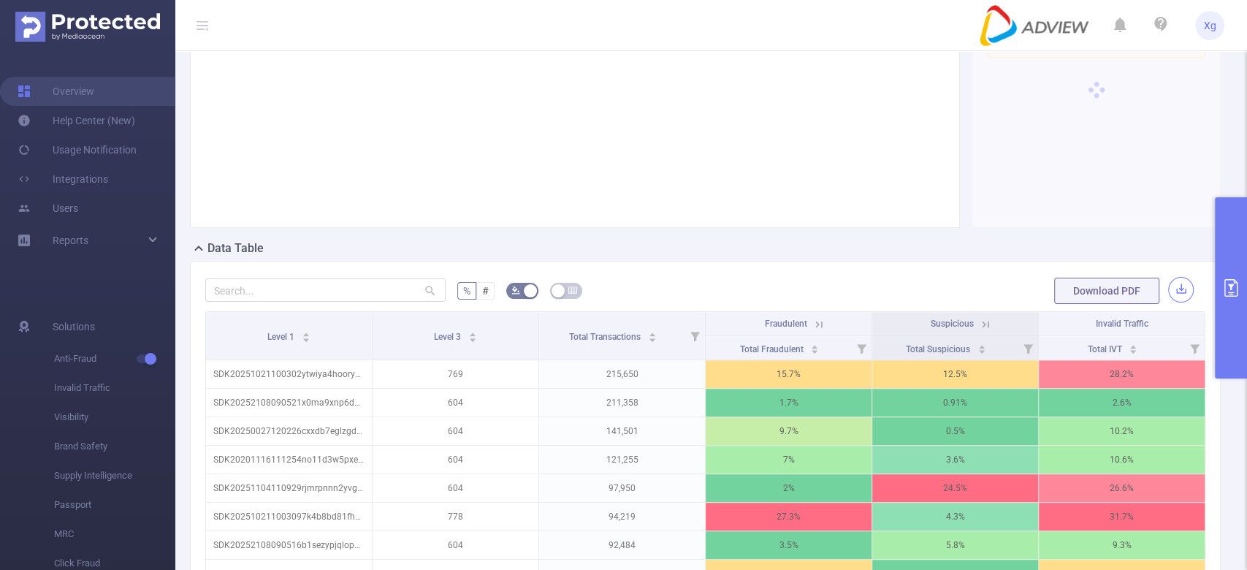
click at [1175, 293] on button "button" at bounding box center [1181, 290] width 26 height 26
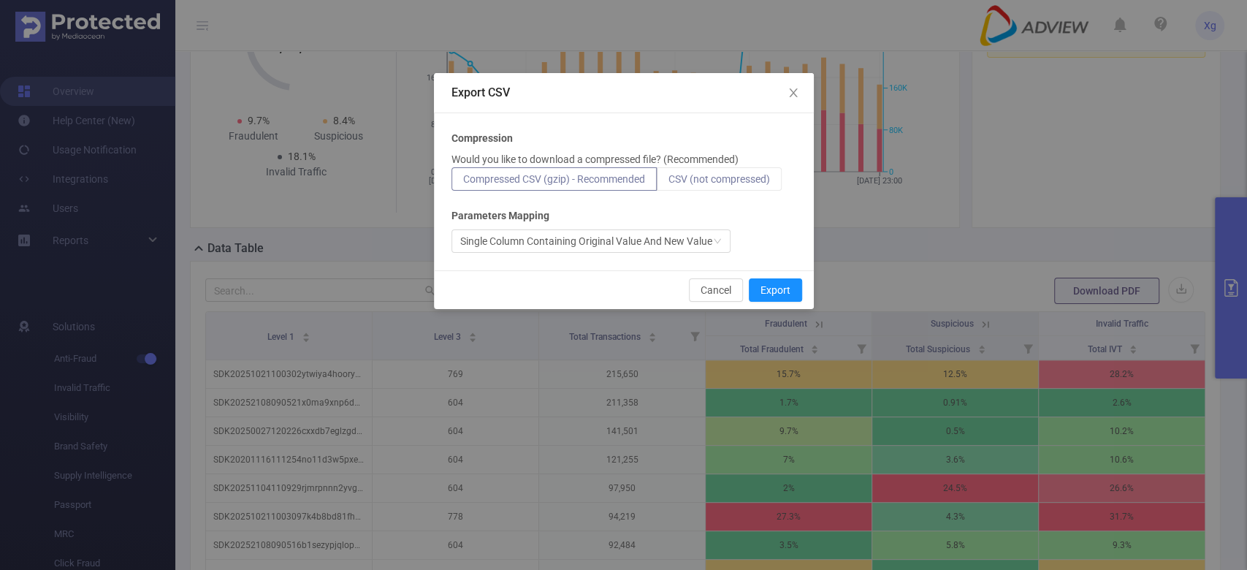
click at [738, 188] on label "CSV (not compressed)" at bounding box center [719, 178] width 125 height 23
click at [668, 183] on input "CSV (not compressed)" at bounding box center [668, 183] width 0 height 0
click at [781, 290] on button "Export" at bounding box center [775, 289] width 53 height 23
